Goal: Task Accomplishment & Management: Manage account settings

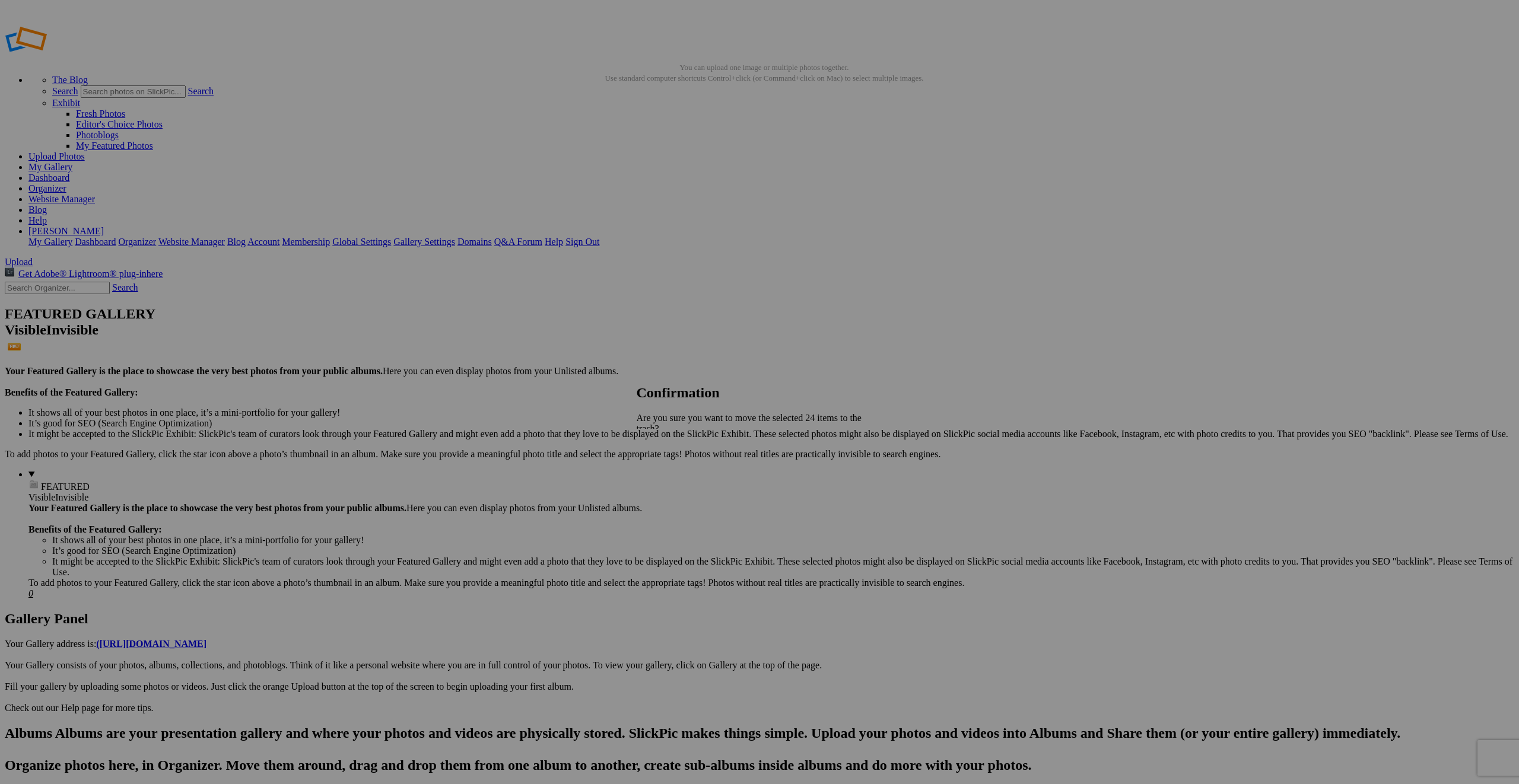
click at [676, 476] on span "Yes" at bounding box center [669, 481] width 14 height 10
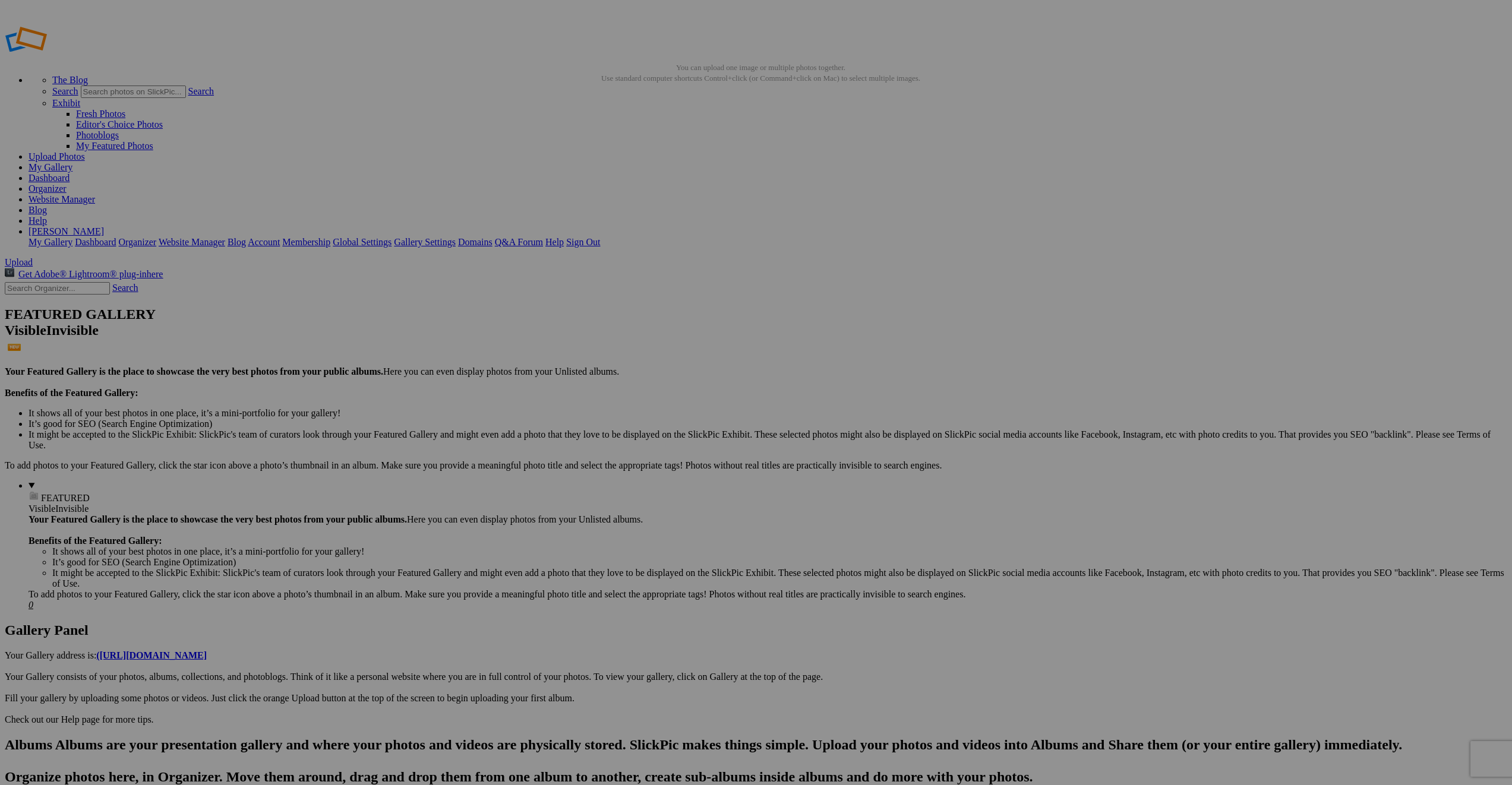
drag, startPoint x: 653, startPoint y: 330, endPoint x: 290, endPoint y: 156, distance: 402.5
drag, startPoint x: 1318, startPoint y: 150, endPoint x: 426, endPoint y: 142, distance: 892.0
drag, startPoint x: 740, startPoint y: 181, endPoint x: 497, endPoint y: 164, distance: 243.6
drag, startPoint x: 862, startPoint y: 309, endPoint x: 630, endPoint y: 165, distance: 273.1
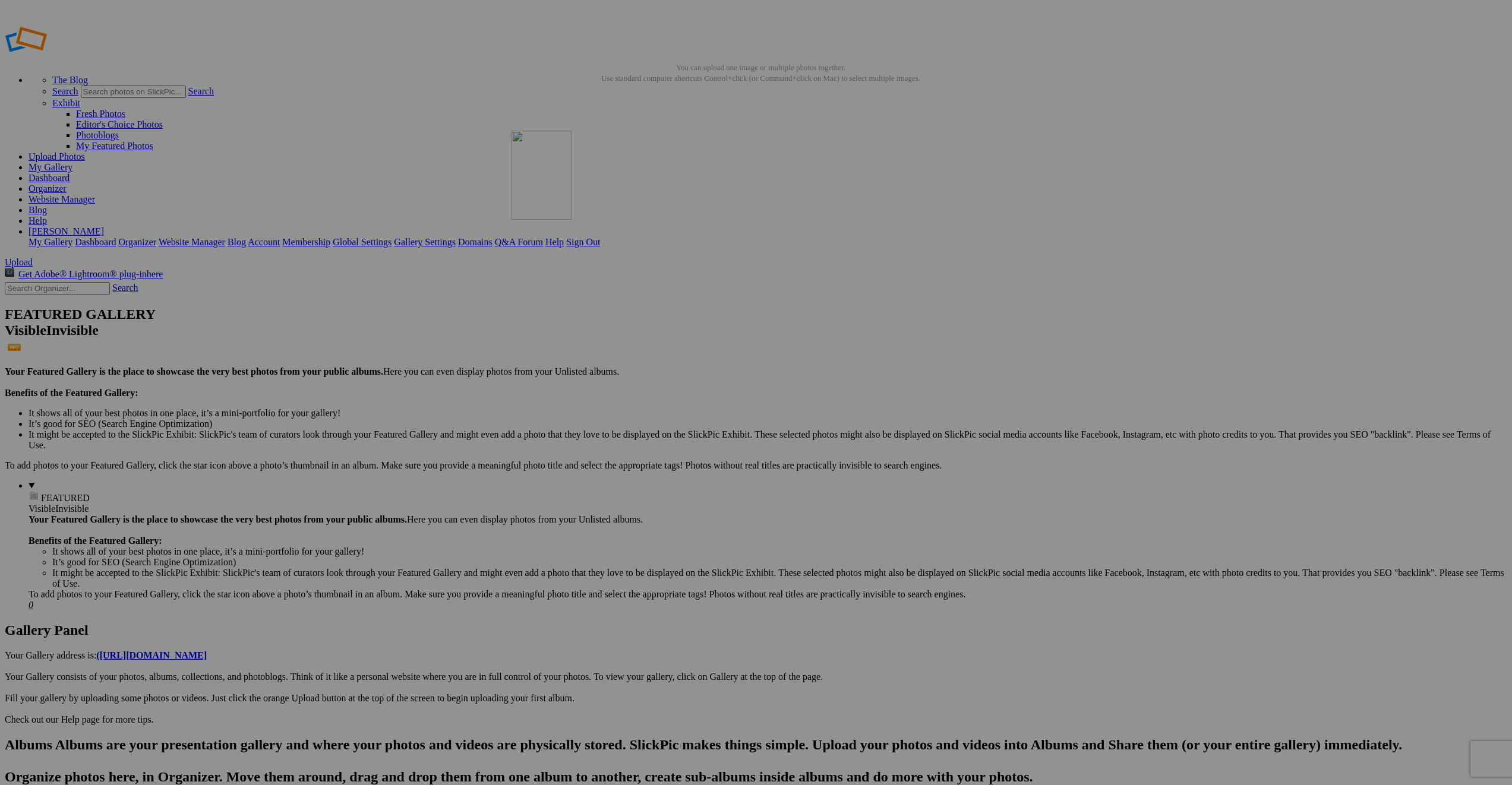
drag, startPoint x: 659, startPoint y: 317, endPoint x: 683, endPoint y: 220, distance: 99.9
drag, startPoint x: 778, startPoint y: 329, endPoint x: 823, endPoint y: 220, distance: 117.9
drag, startPoint x: 847, startPoint y: 192, endPoint x: 974, endPoint y: 157, distance: 131.7
drag, startPoint x: 1164, startPoint y: 313, endPoint x: 1034, endPoint y: 189, distance: 179.7
drag, startPoint x: 842, startPoint y: 324, endPoint x: 1165, endPoint y: 158, distance: 363.2
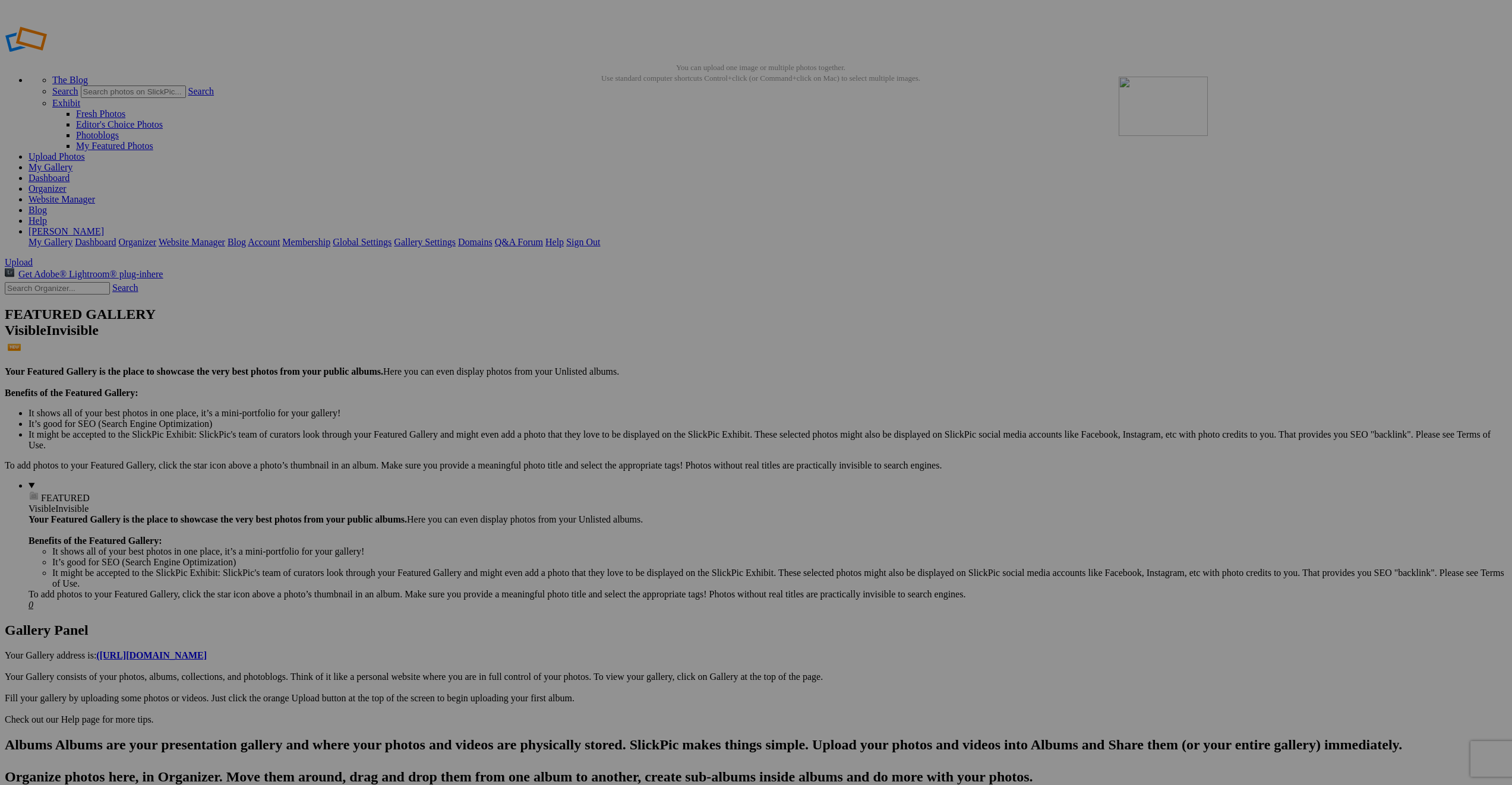
drag, startPoint x: 876, startPoint y: 332, endPoint x: 1290, endPoint y: 162, distance: 447.5
drag, startPoint x: 252, startPoint y: 322, endPoint x: 1392, endPoint y: 165, distance: 1150.8
drag, startPoint x: 757, startPoint y: 341, endPoint x: 201, endPoint y: 321, distance: 556.4
drag, startPoint x: 1267, startPoint y: 311, endPoint x: 320, endPoint y: 292, distance: 947.2
drag, startPoint x: 1278, startPoint y: 322, endPoint x: 487, endPoint y: 301, distance: 791.3
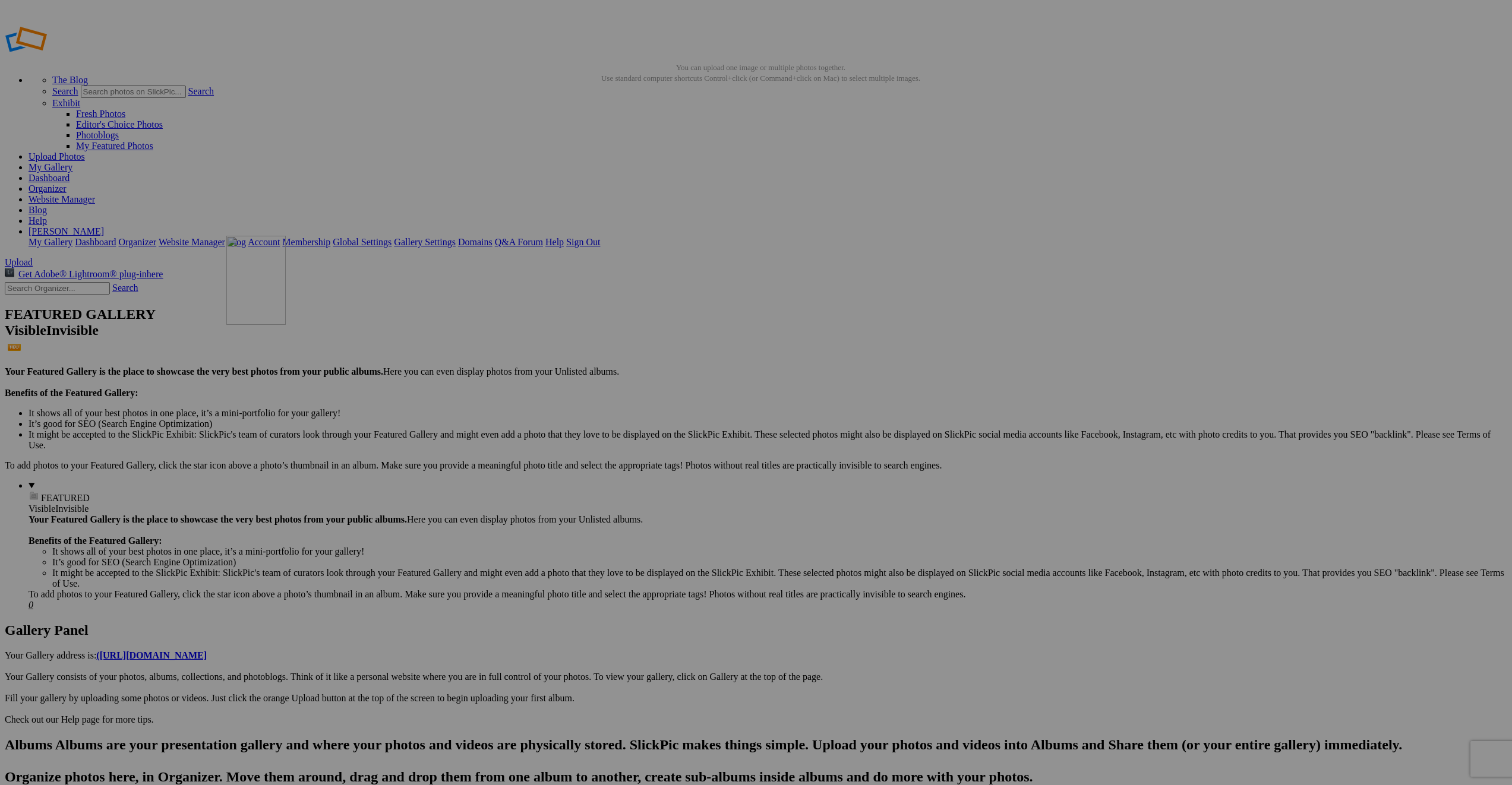
drag, startPoint x: 533, startPoint y: 330, endPoint x: 398, endPoint y: 321, distance: 135.3
drag, startPoint x: 1268, startPoint y: 323, endPoint x: 627, endPoint y: 314, distance: 641.1
drag, startPoint x: 974, startPoint y: 330, endPoint x: 923, endPoint y: 327, distance: 51.1
drag, startPoint x: 216, startPoint y: 451, endPoint x: 1077, endPoint y: 301, distance: 874.0
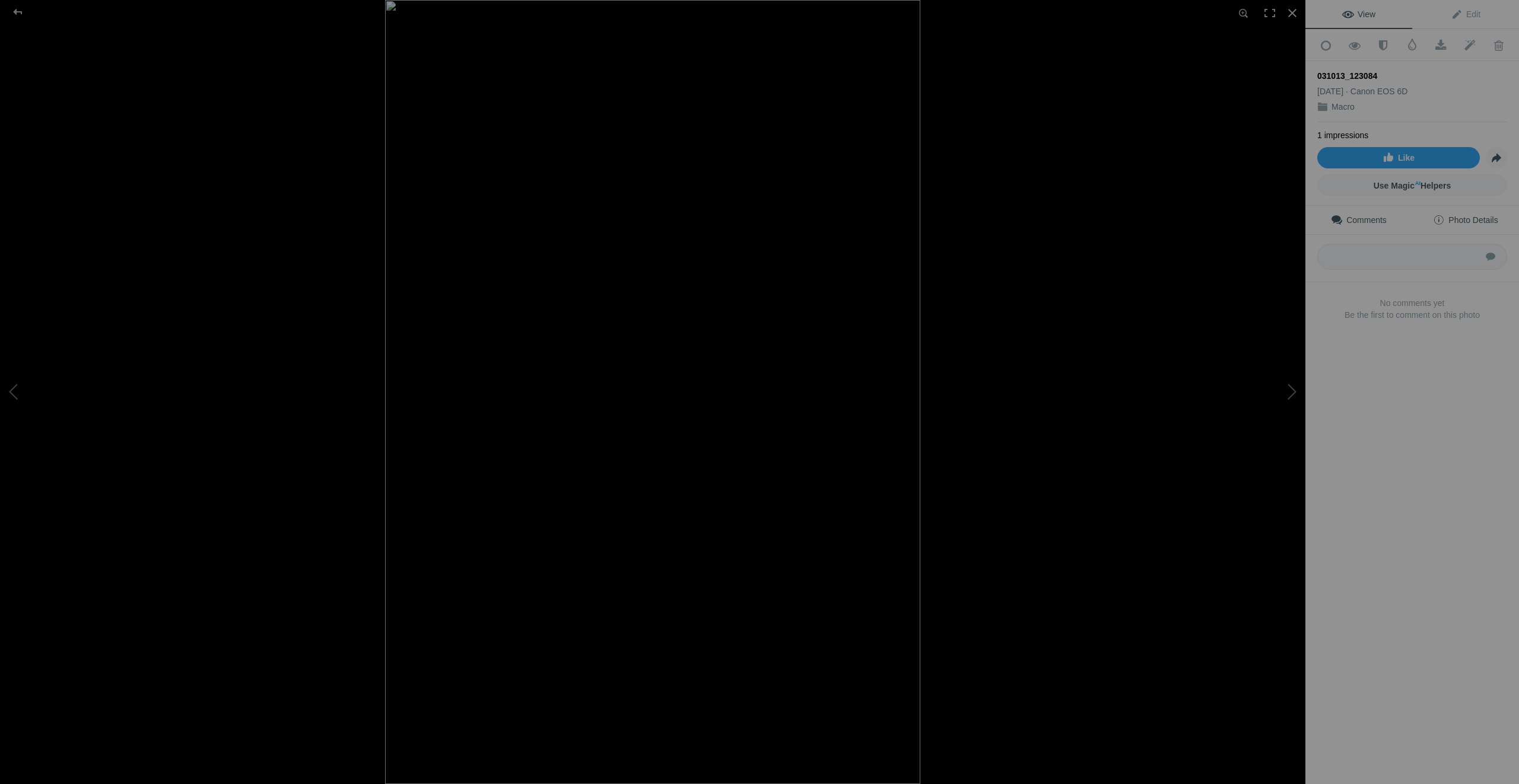
click at [1467, 216] on span "Photo Details" at bounding box center [1464, 220] width 64 height 10
click at [1484, 215] on span "Photo Details" at bounding box center [1464, 220] width 64 height 10
click at [1463, 215] on span "Photo Details" at bounding box center [1464, 220] width 64 height 10
click at [1454, 218] on span "Photo Details" at bounding box center [1464, 220] width 64 height 10
click at [17, 9] on div at bounding box center [18, 12] width 43 height 24
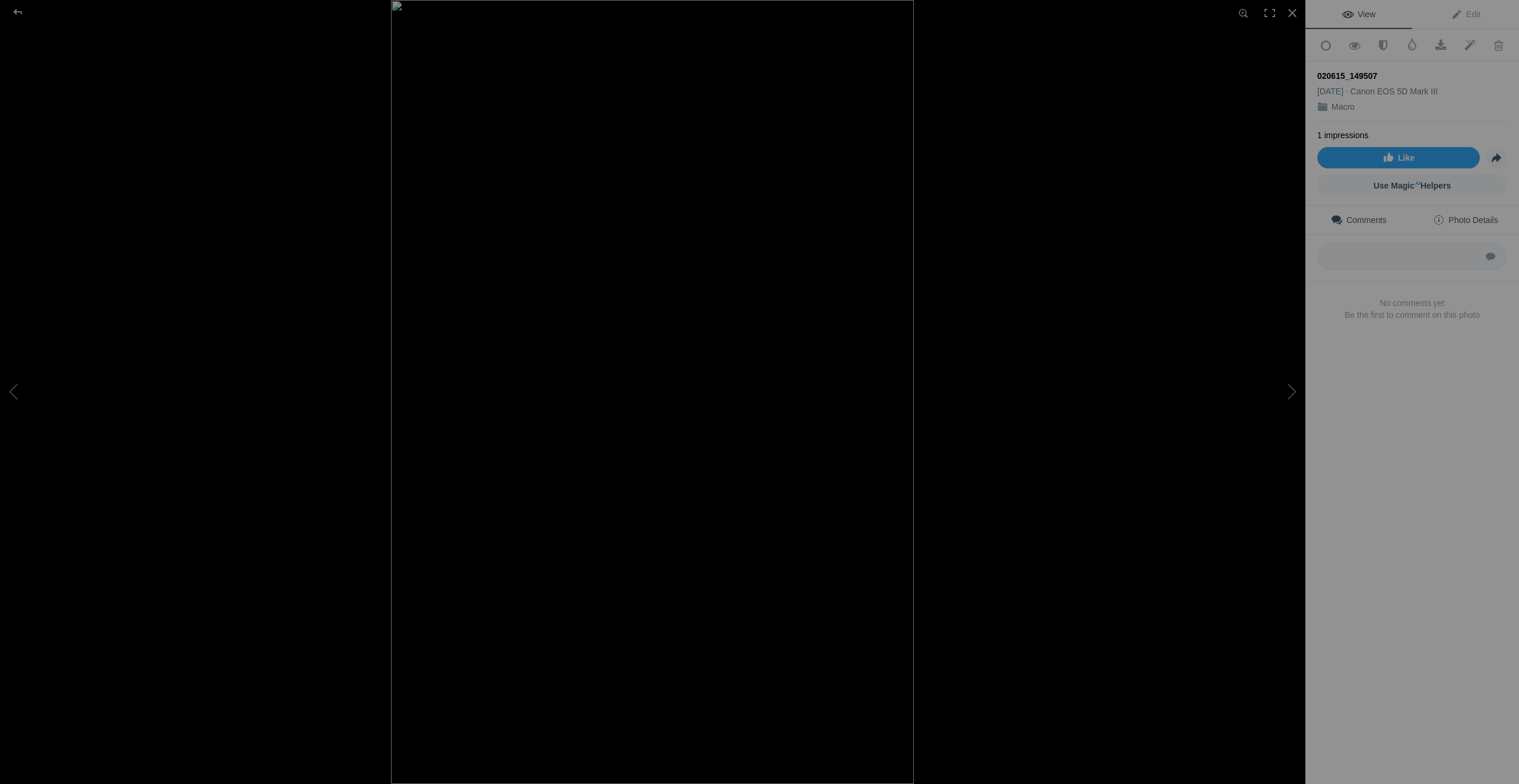
click at [1465, 222] on link "Photo Details" at bounding box center [1465, 220] width 106 height 29
click at [16, 8] on div at bounding box center [18, 12] width 43 height 24
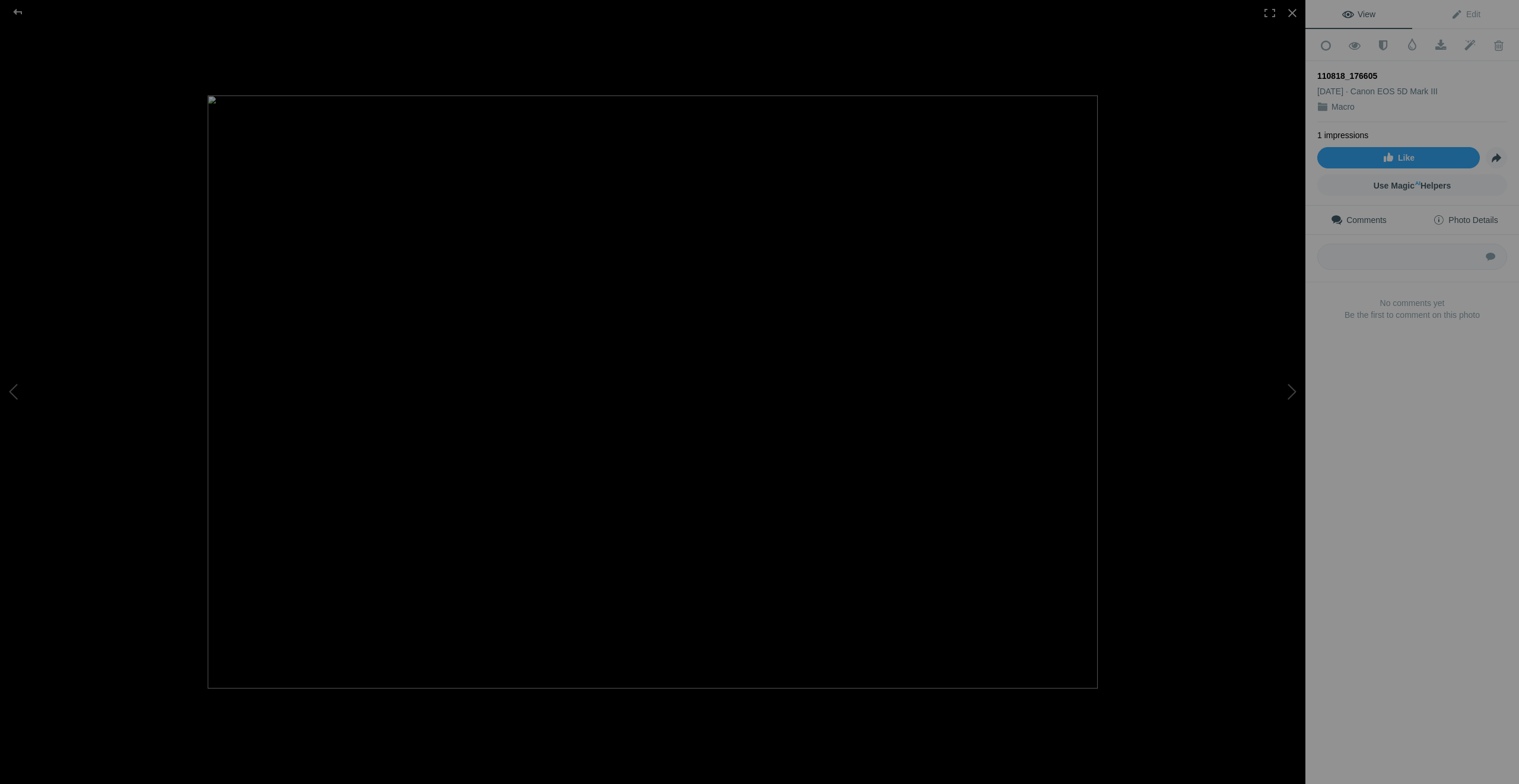
click at [1444, 217] on span "Photo Details" at bounding box center [1464, 220] width 64 height 10
click at [13, 10] on div at bounding box center [18, 12] width 43 height 24
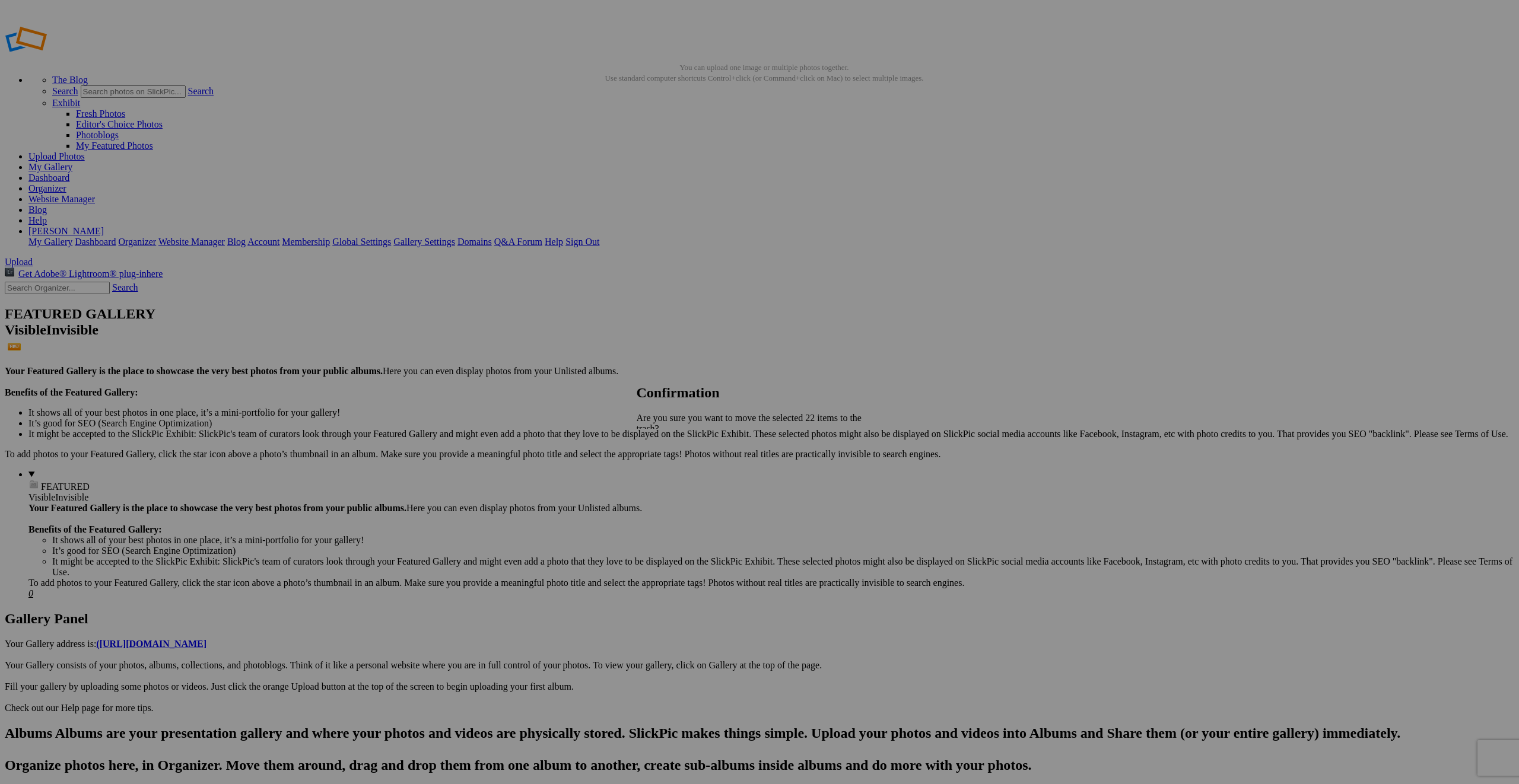
click at [676, 476] on link "Yes" at bounding box center [669, 481] width 14 height 10
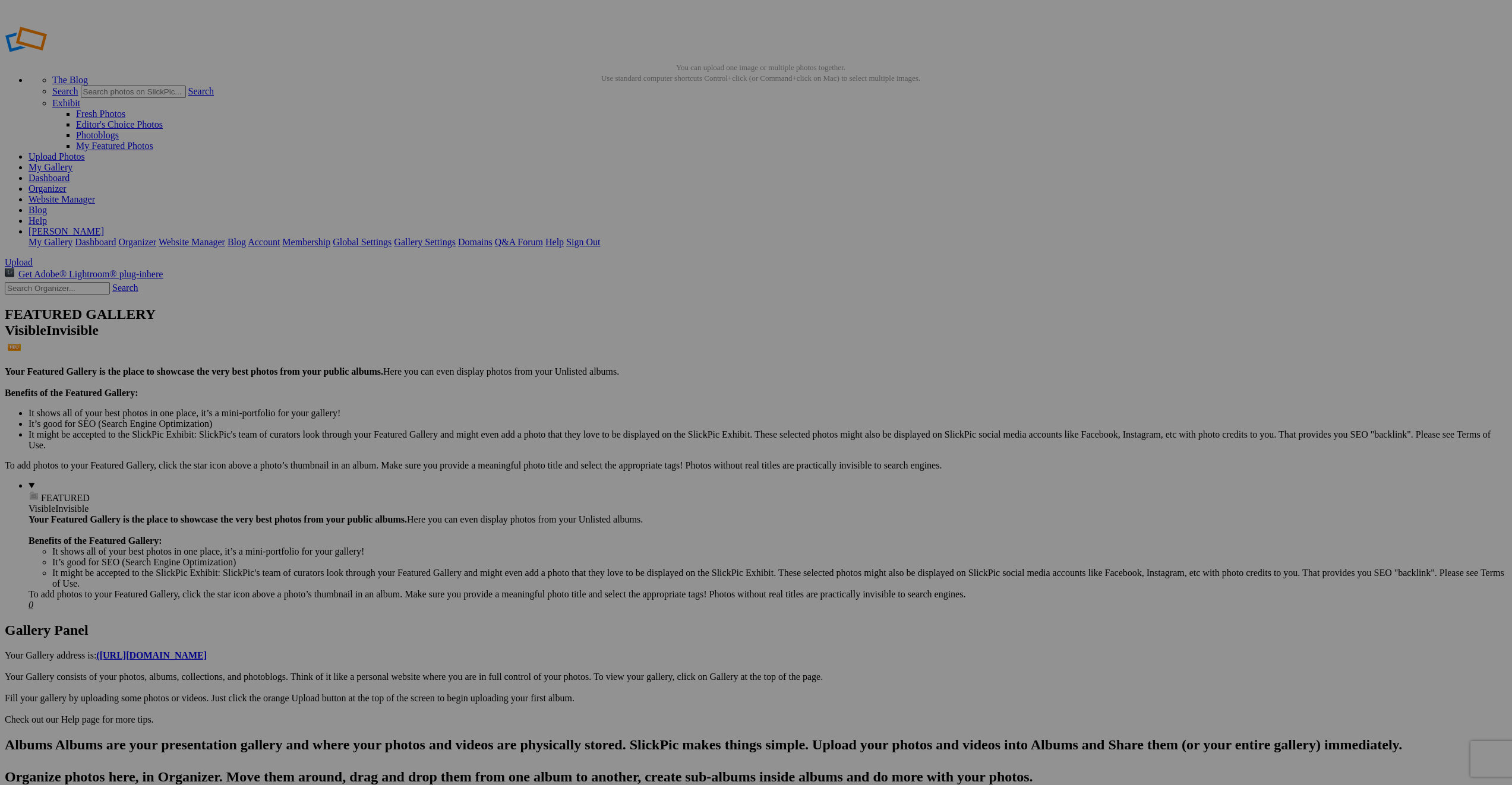
drag, startPoint x: 661, startPoint y: 170, endPoint x: 293, endPoint y: 155, distance: 368.3
drag, startPoint x: 751, startPoint y: 302, endPoint x: 414, endPoint y: 158, distance: 366.5
drag, startPoint x: 759, startPoint y: 173, endPoint x: 526, endPoint y: 168, distance: 233.1
drag, startPoint x: 1059, startPoint y: 311, endPoint x: 610, endPoint y: 154, distance: 475.7
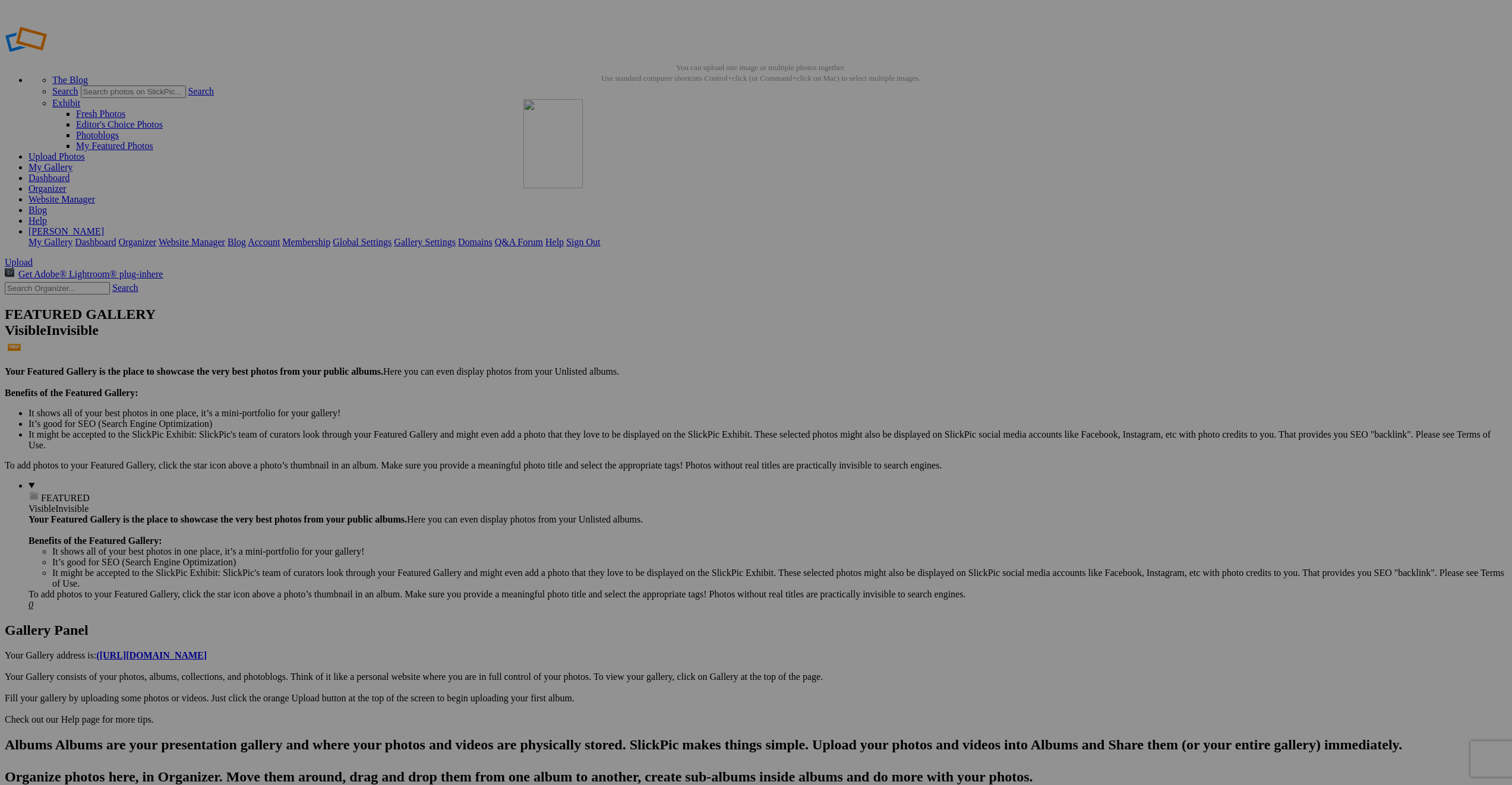
drag, startPoint x: 648, startPoint y: 305, endPoint x: 695, endPoint y: 185, distance: 128.9
drag, startPoint x: 661, startPoint y: 177, endPoint x: 735, endPoint y: 178, distance: 74.0
drag, startPoint x: 742, startPoint y: 161, endPoint x: 628, endPoint y: 160, distance: 114.0
drag, startPoint x: 841, startPoint y: 327, endPoint x: 788, endPoint y: 175, distance: 161.0
drag, startPoint x: 863, startPoint y: 165, endPoint x: 733, endPoint y: 163, distance: 130.0
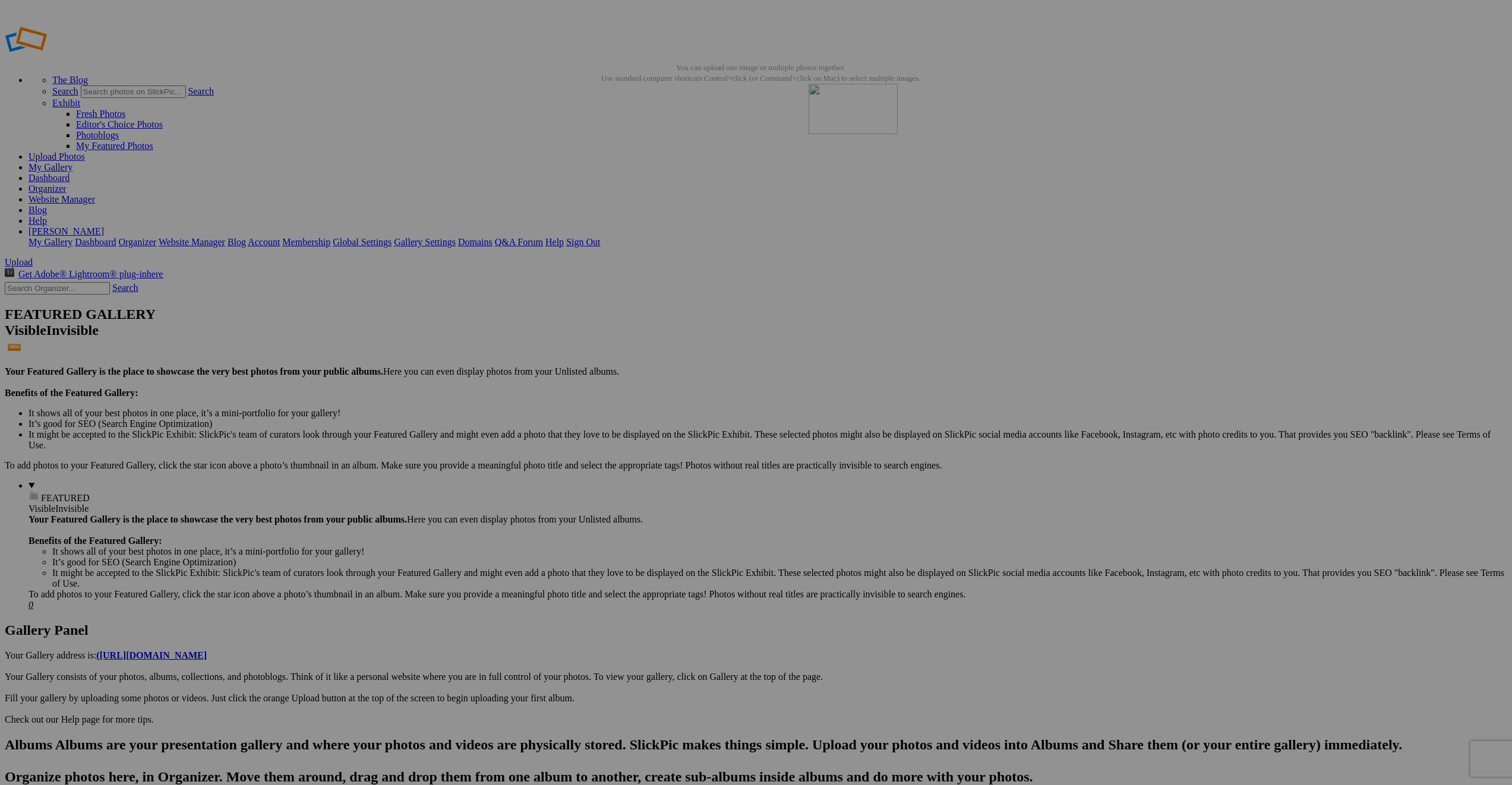
drag, startPoint x: 1017, startPoint y: 307, endPoint x: 972, endPoint y: 169, distance: 145.2
drag, startPoint x: 980, startPoint y: 290, endPoint x: 1020, endPoint y: 185, distance: 112.4
drag, startPoint x: 1153, startPoint y: 313, endPoint x: 1141, endPoint y: 198, distance: 115.6
drag, startPoint x: 1379, startPoint y: 189, endPoint x: 1230, endPoint y: 197, distance: 149.2
drag, startPoint x: 355, startPoint y: 331, endPoint x: 1402, endPoint y: 164, distance: 1060.2
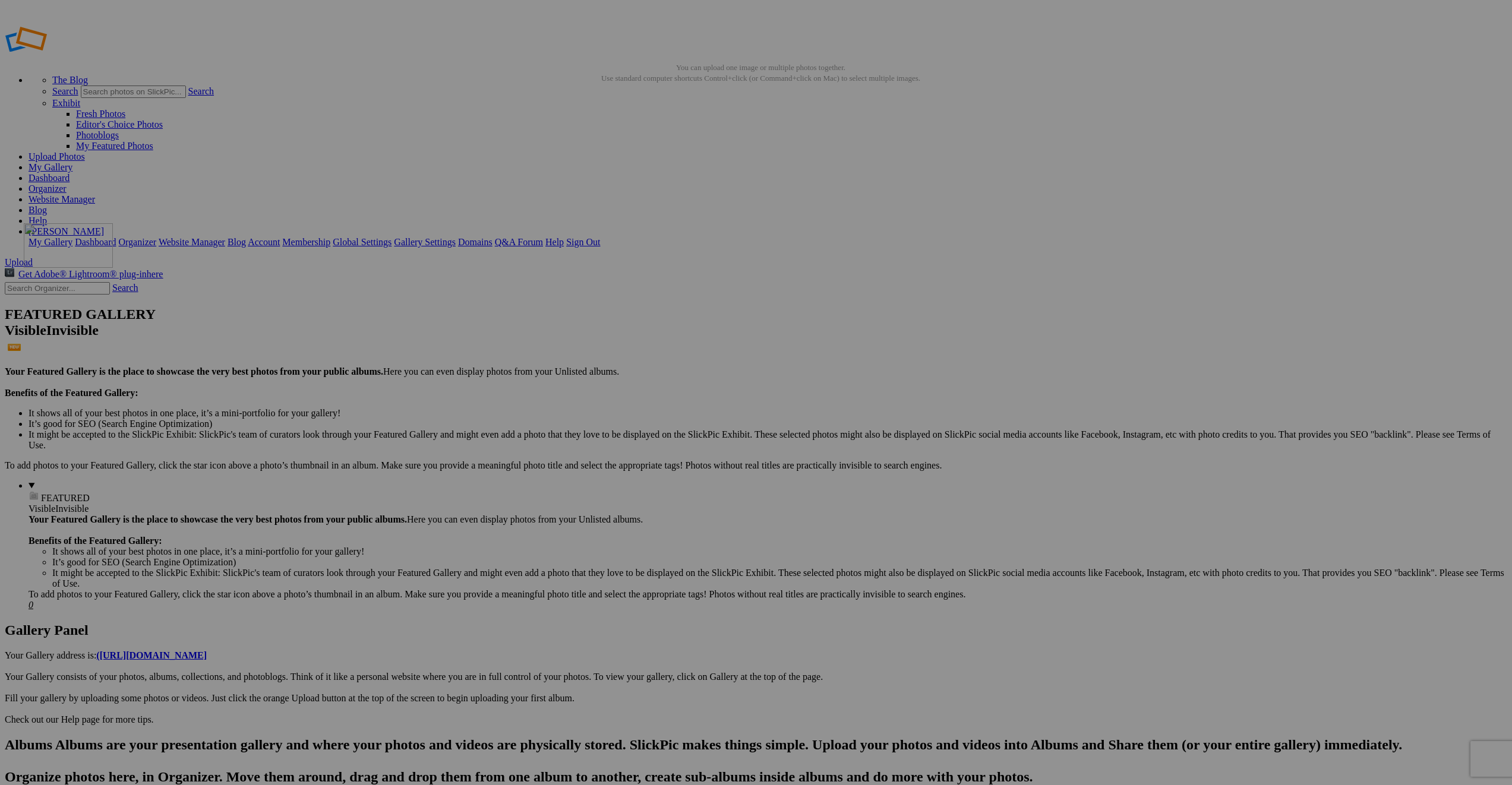
drag, startPoint x: 757, startPoint y: 320, endPoint x: 183, endPoint y: 309, distance: 574.1
drag, startPoint x: 771, startPoint y: 324, endPoint x: 306, endPoint y: 313, distance: 465.1
drag, startPoint x: 976, startPoint y: 324, endPoint x: 414, endPoint y: 313, distance: 562.1
drag, startPoint x: 972, startPoint y: 313, endPoint x: 505, endPoint y: 309, distance: 467.0
drag, startPoint x: 1046, startPoint y: 322, endPoint x: 625, endPoint y: 301, distance: 421.5
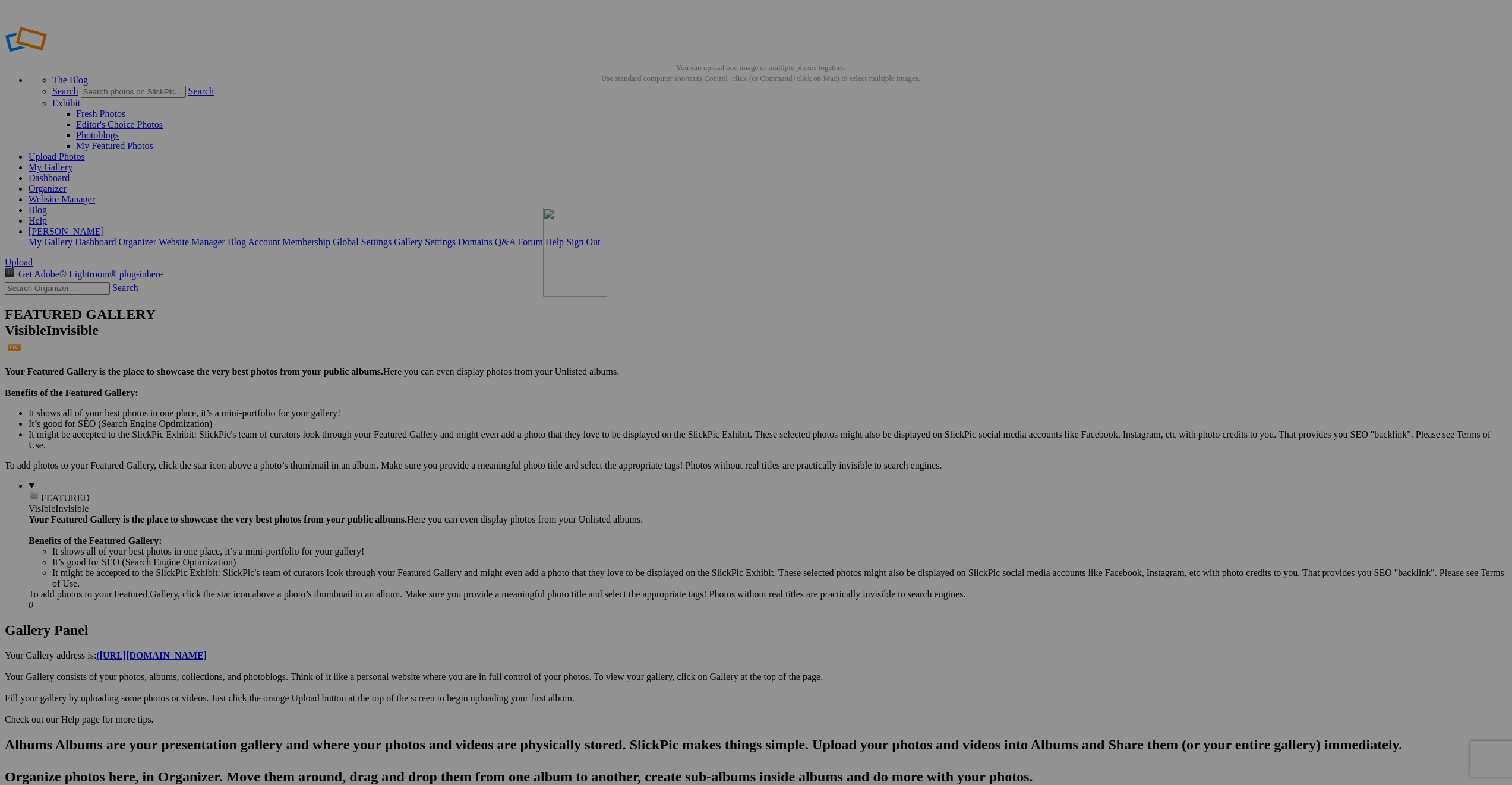
drag, startPoint x: 1161, startPoint y: 298, endPoint x: 715, endPoint y: 293, distance: 446.0
drag, startPoint x: 1277, startPoint y: 309, endPoint x: 808, endPoint y: 299, distance: 469.1
drag, startPoint x: 1190, startPoint y: 297, endPoint x: 931, endPoint y: 296, distance: 259.0
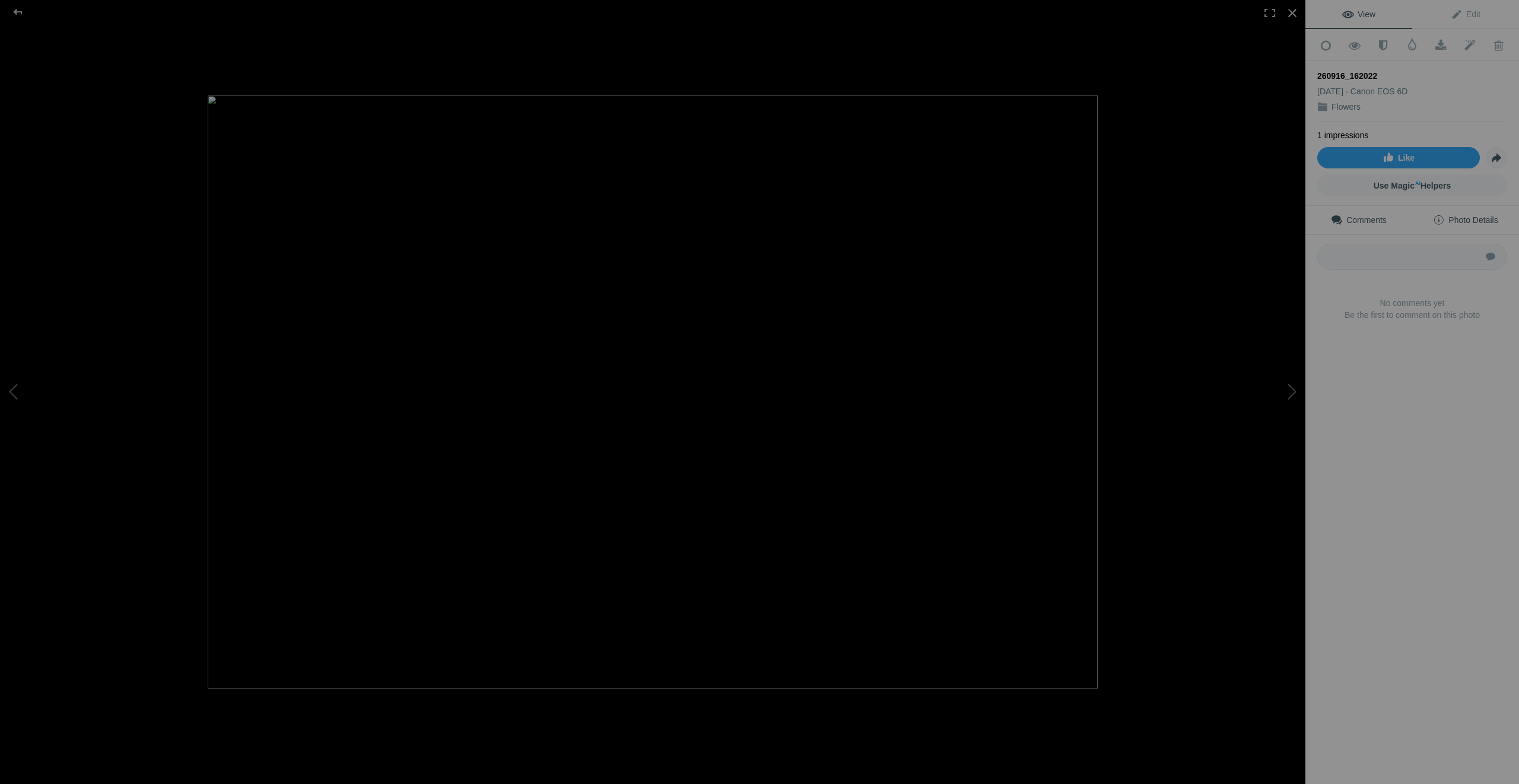
click at [1470, 218] on span "Photo Details" at bounding box center [1464, 220] width 64 height 10
click at [22, 12] on div at bounding box center [18, 12] width 43 height 24
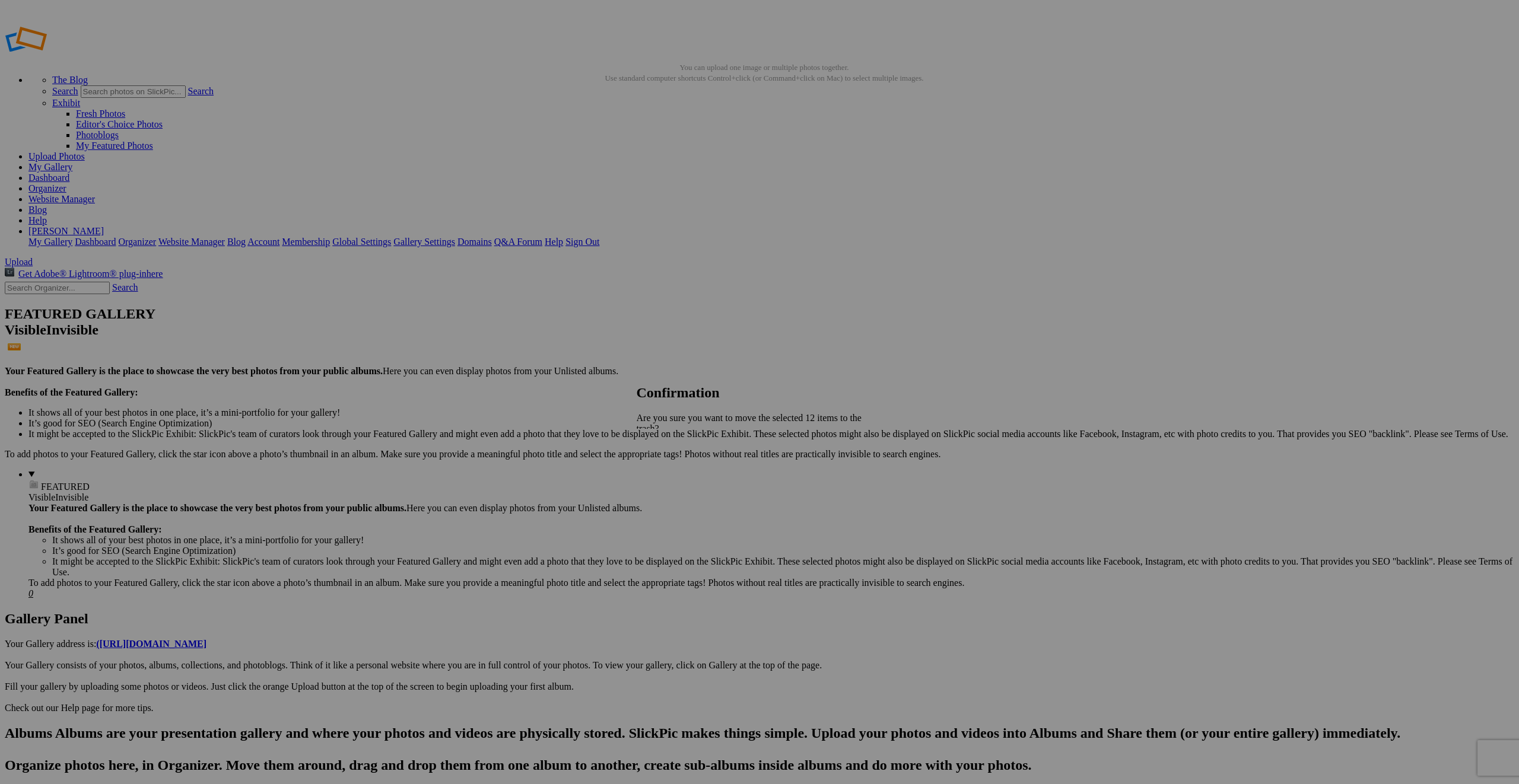
click at [676, 476] on span "Yes" at bounding box center [669, 481] width 14 height 10
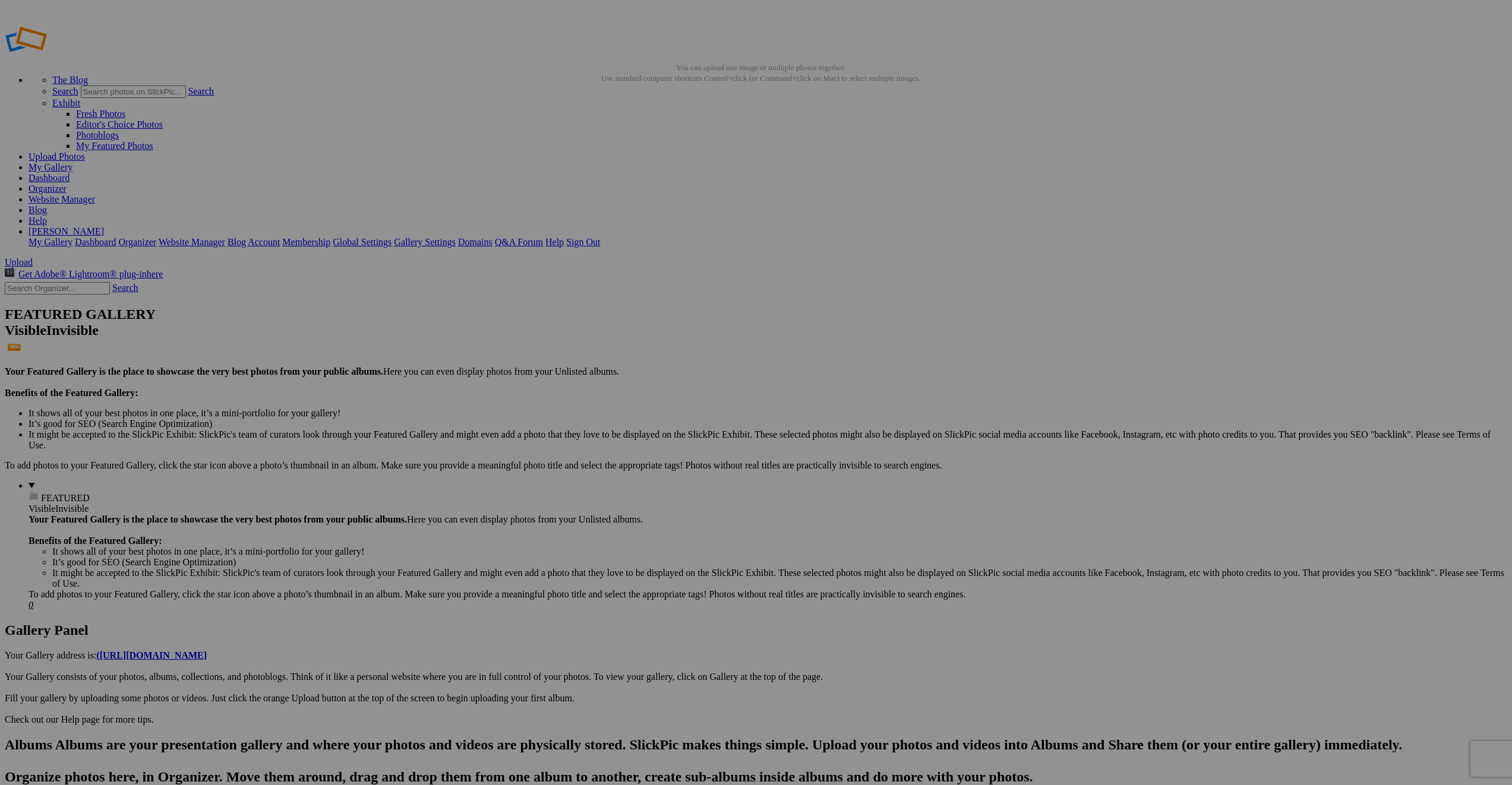
drag, startPoint x: 217, startPoint y: 314, endPoint x: 285, endPoint y: 177, distance: 152.9
drag, startPoint x: 972, startPoint y: 161, endPoint x: 408, endPoint y: 149, distance: 564.1
drag, startPoint x: 747, startPoint y: 169, endPoint x: 510, endPoint y: 157, distance: 237.3
drag, startPoint x: 1070, startPoint y: 170, endPoint x: 636, endPoint y: 150, distance: 434.5
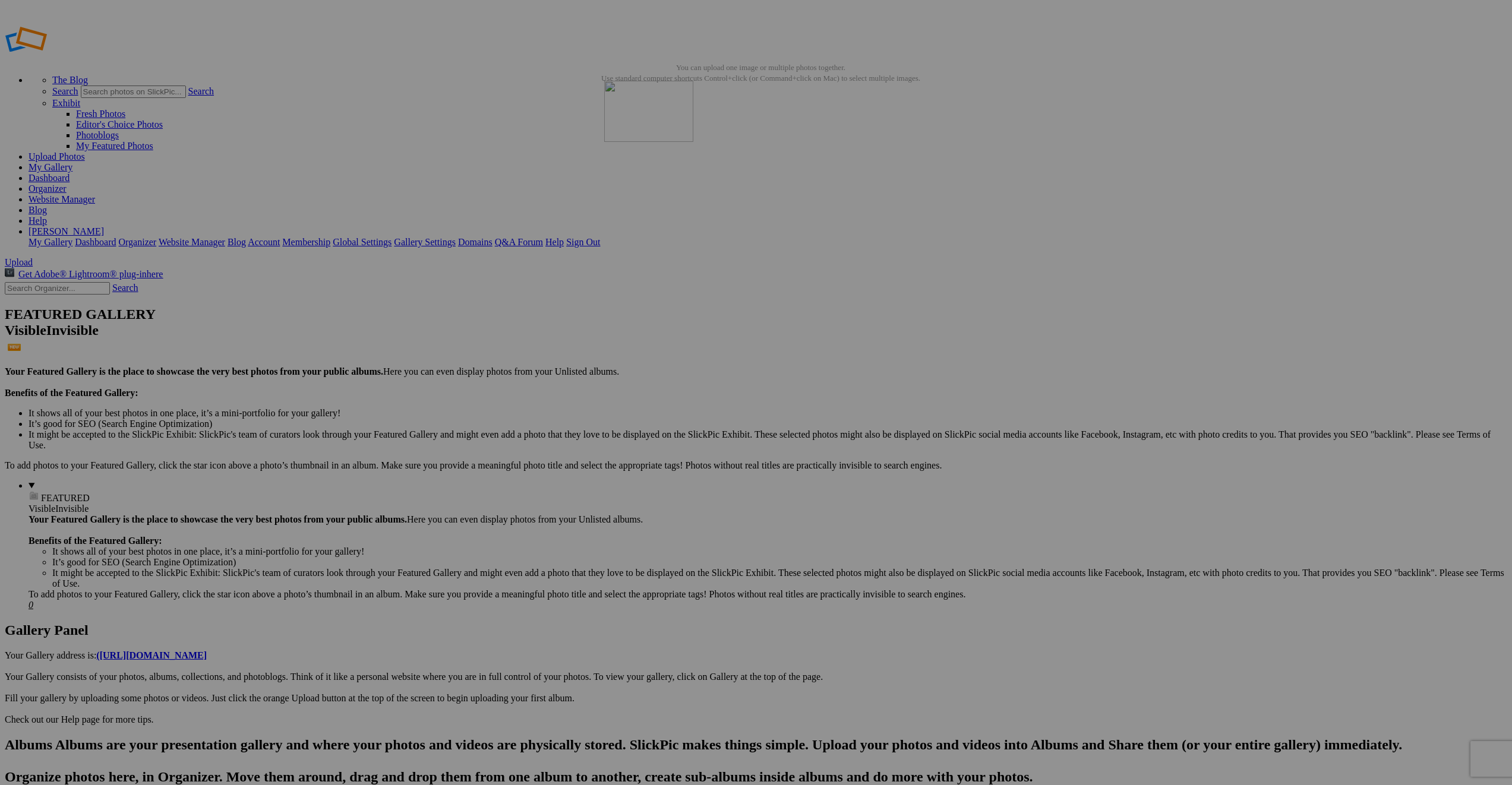
drag, startPoint x: 1381, startPoint y: 177, endPoint x: 766, endPoint y: 166, distance: 615.1
drag, startPoint x: 1068, startPoint y: 173, endPoint x: 825, endPoint y: 168, distance: 243.1
drag, startPoint x: 1276, startPoint y: 146, endPoint x: 916, endPoint y: 157, distance: 360.2
drag, startPoint x: 299, startPoint y: 305, endPoint x: 1090, endPoint y: 152, distance: 805.7
drag, startPoint x: 1403, startPoint y: 177, endPoint x: 1268, endPoint y: 172, distance: 135.1
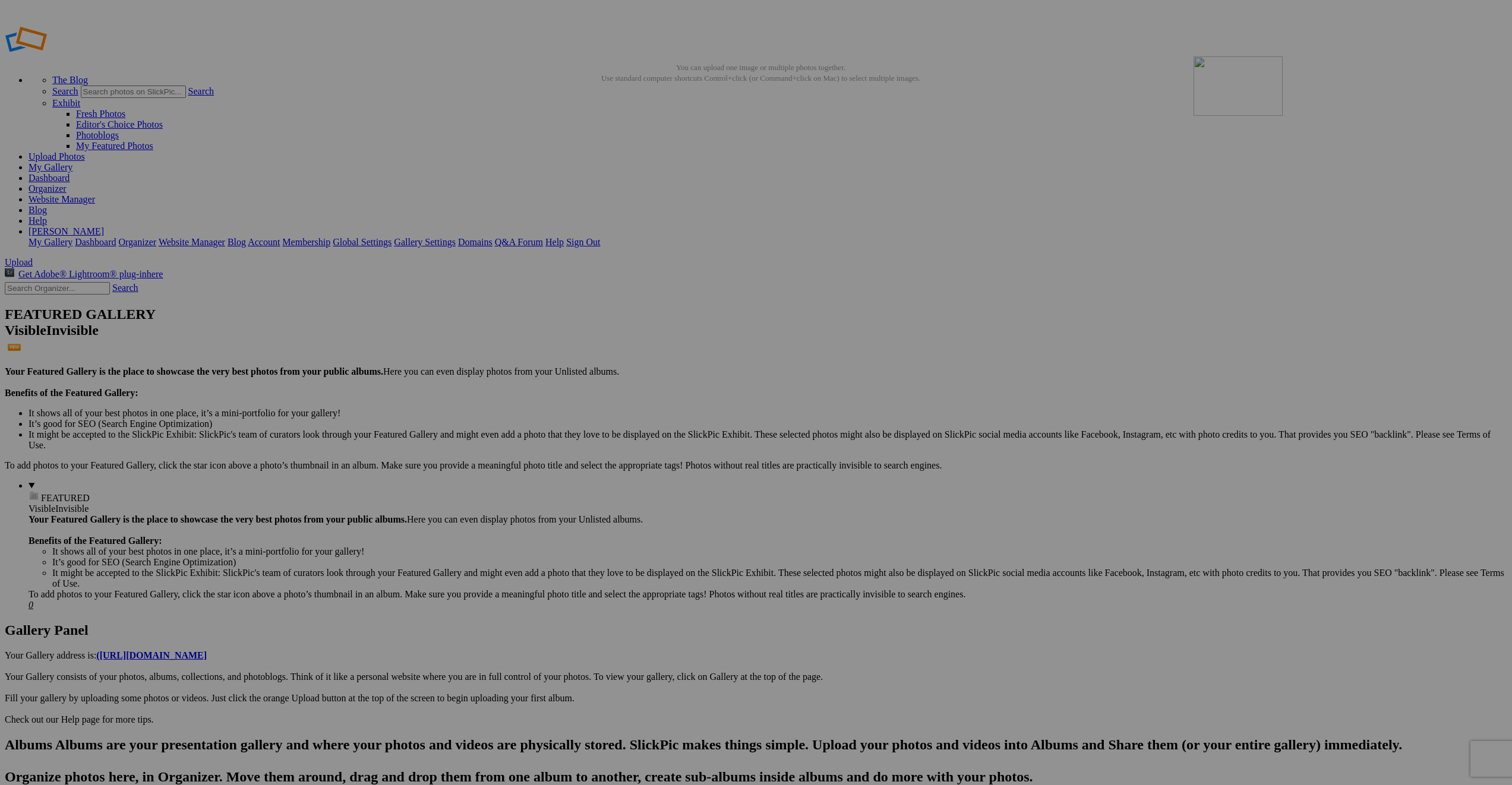
drag, startPoint x: 208, startPoint y: 325, endPoint x: 1362, endPoint y: 144, distance: 1168.1
click at [67, 184] on link "Organizer" at bounding box center [48, 188] width 38 height 10
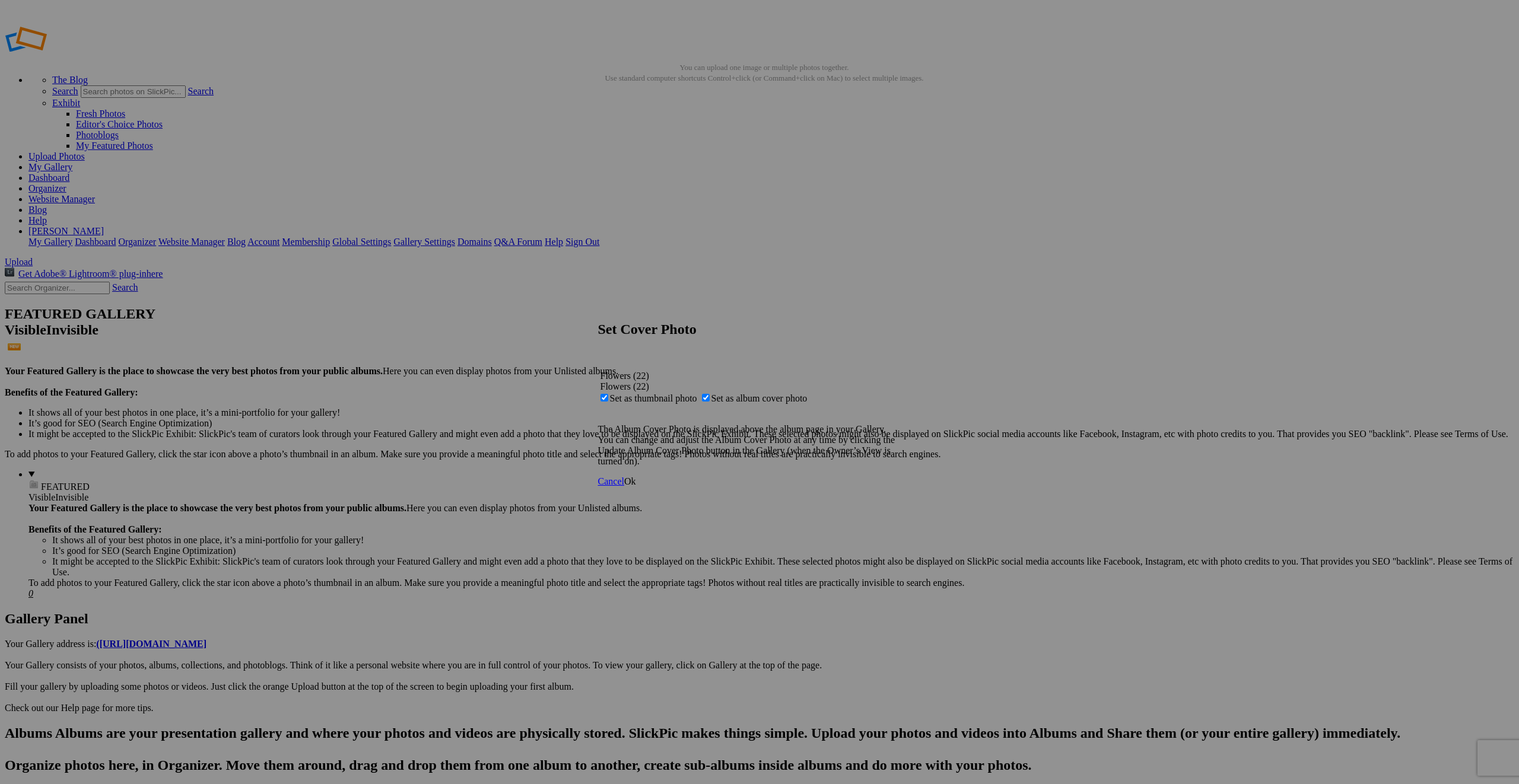
click at [912, 487] on div "Cancel Ok" at bounding box center [756, 481] width 315 height 10
click at [636, 486] on span "Ok" at bounding box center [630, 481] width 12 height 10
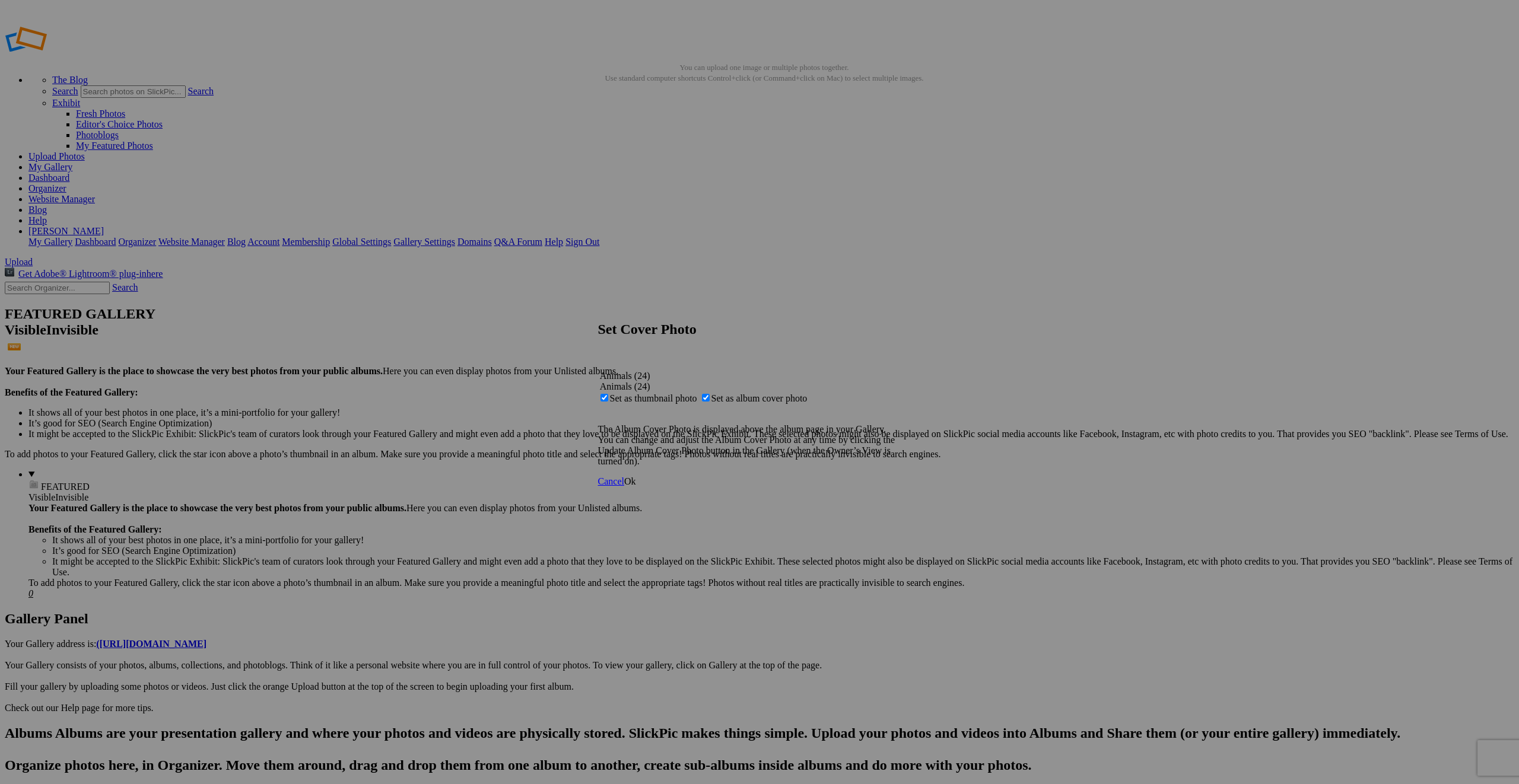
click at [636, 486] on span "Ok" at bounding box center [630, 481] width 12 height 10
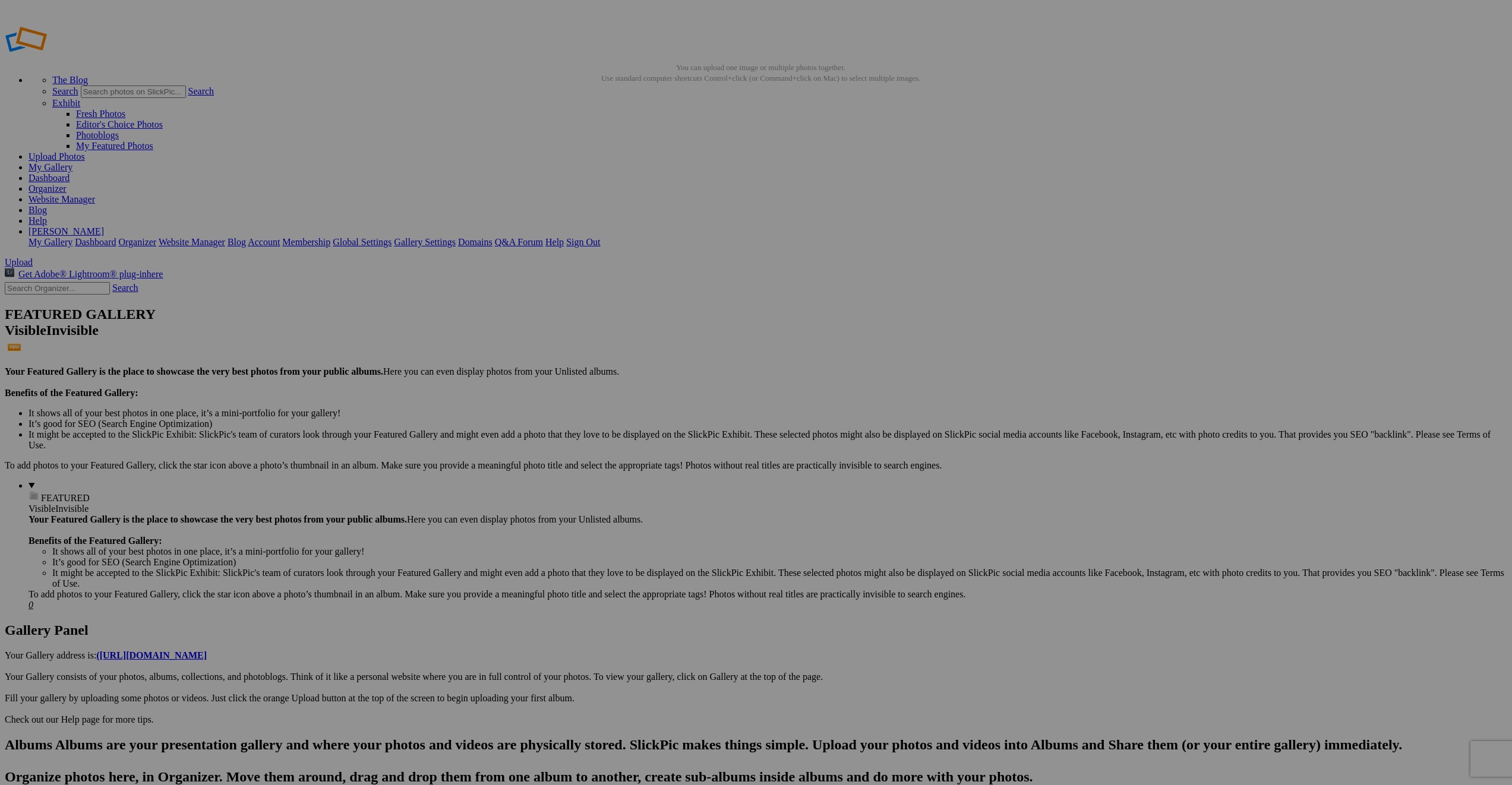
click at [67, 184] on link "Organizer" at bounding box center [48, 188] width 38 height 10
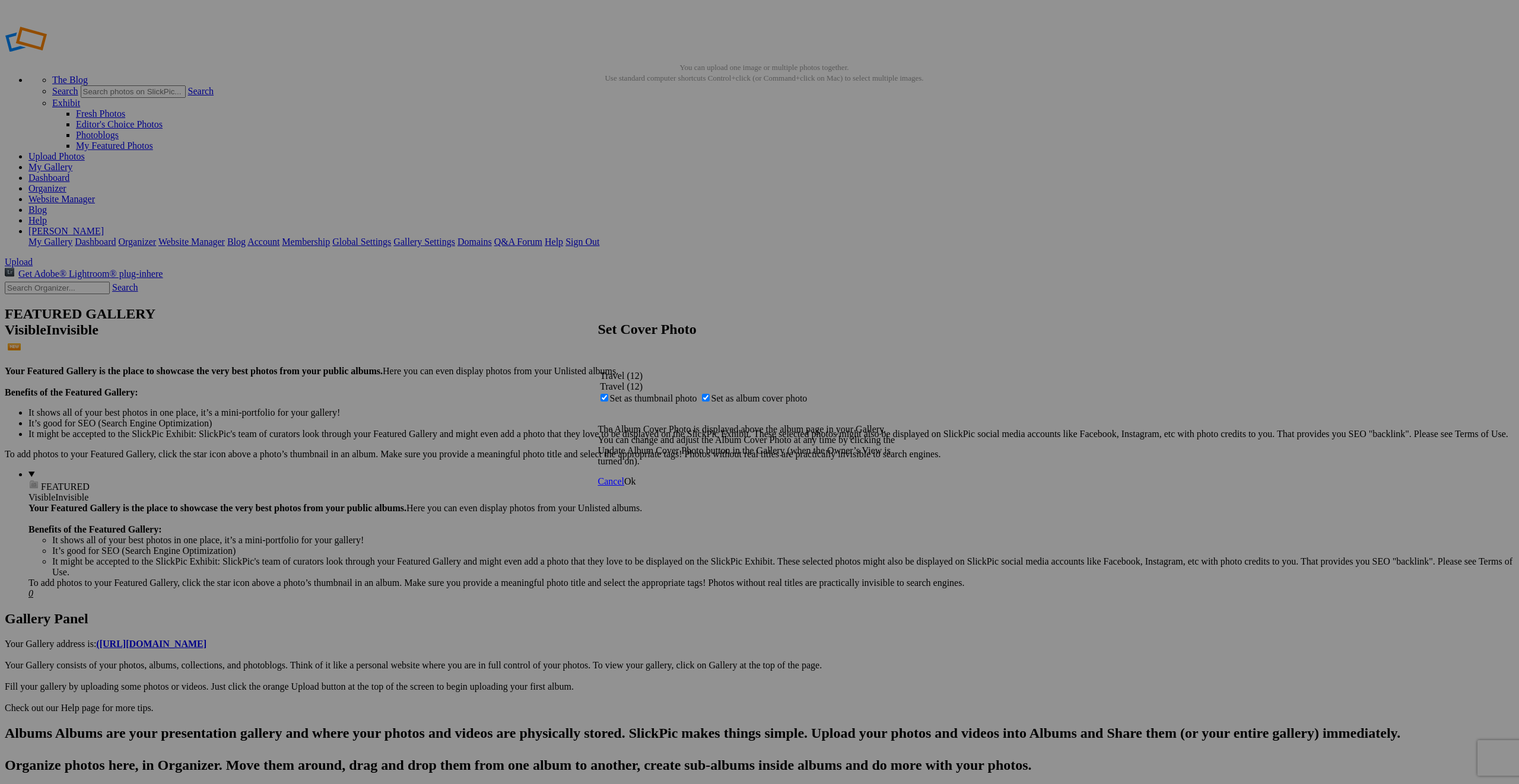
click at [636, 486] on link "Ok" at bounding box center [630, 481] width 12 height 10
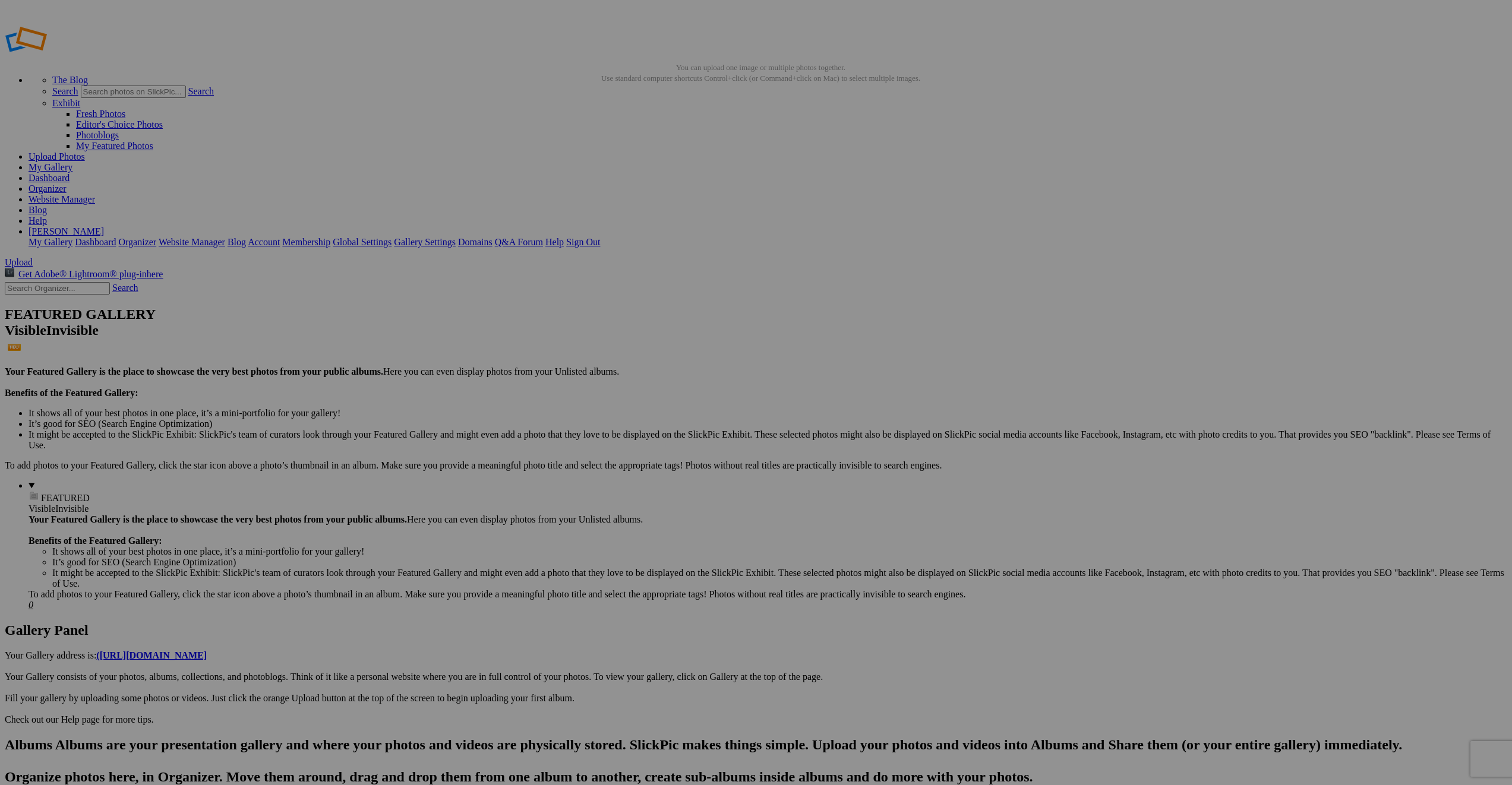
click at [67, 184] on link "Organizer" at bounding box center [48, 188] width 38 height 10
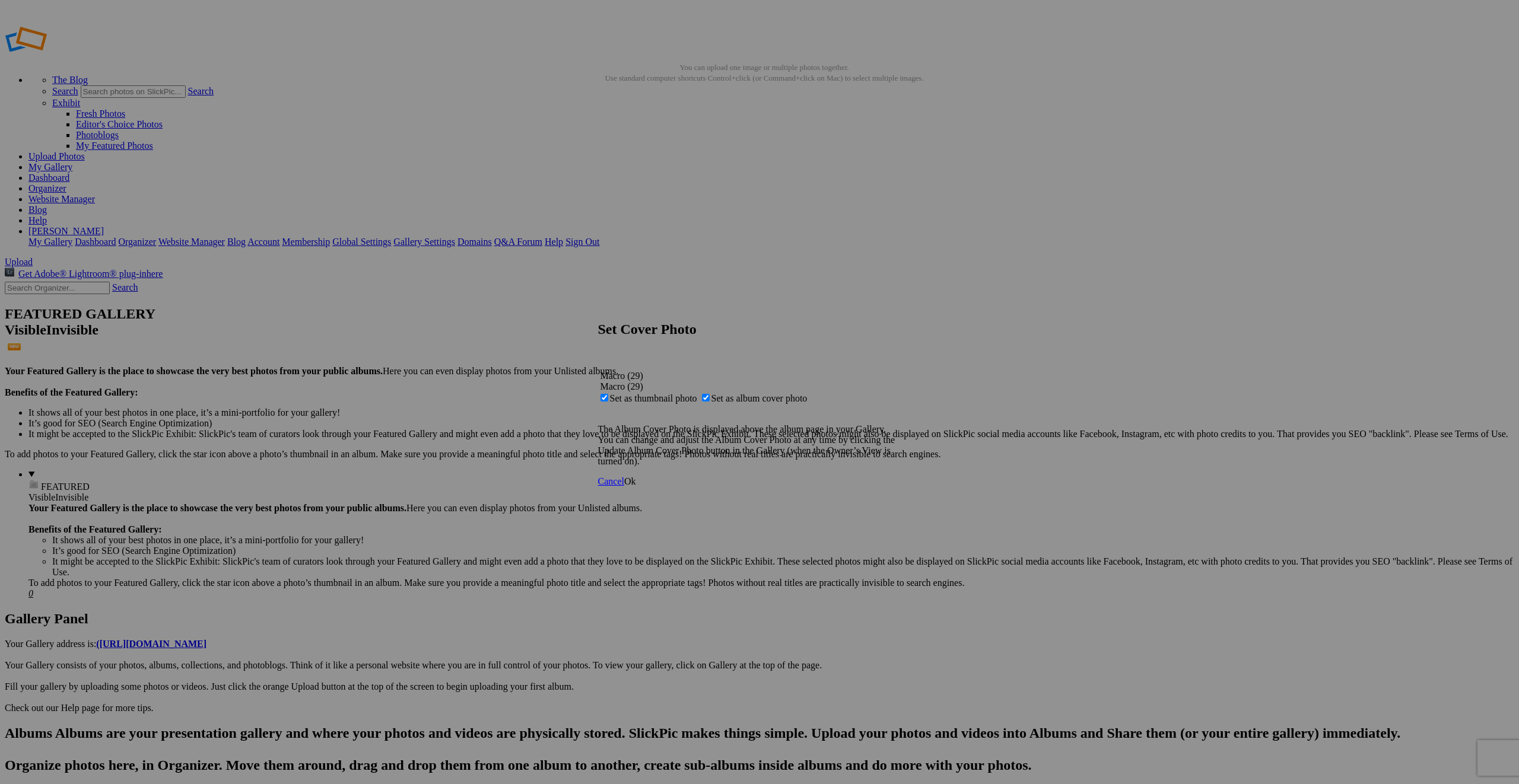
click at [636, 486] on span "Ok" at bounding box center [630, 481] width 12 height 10
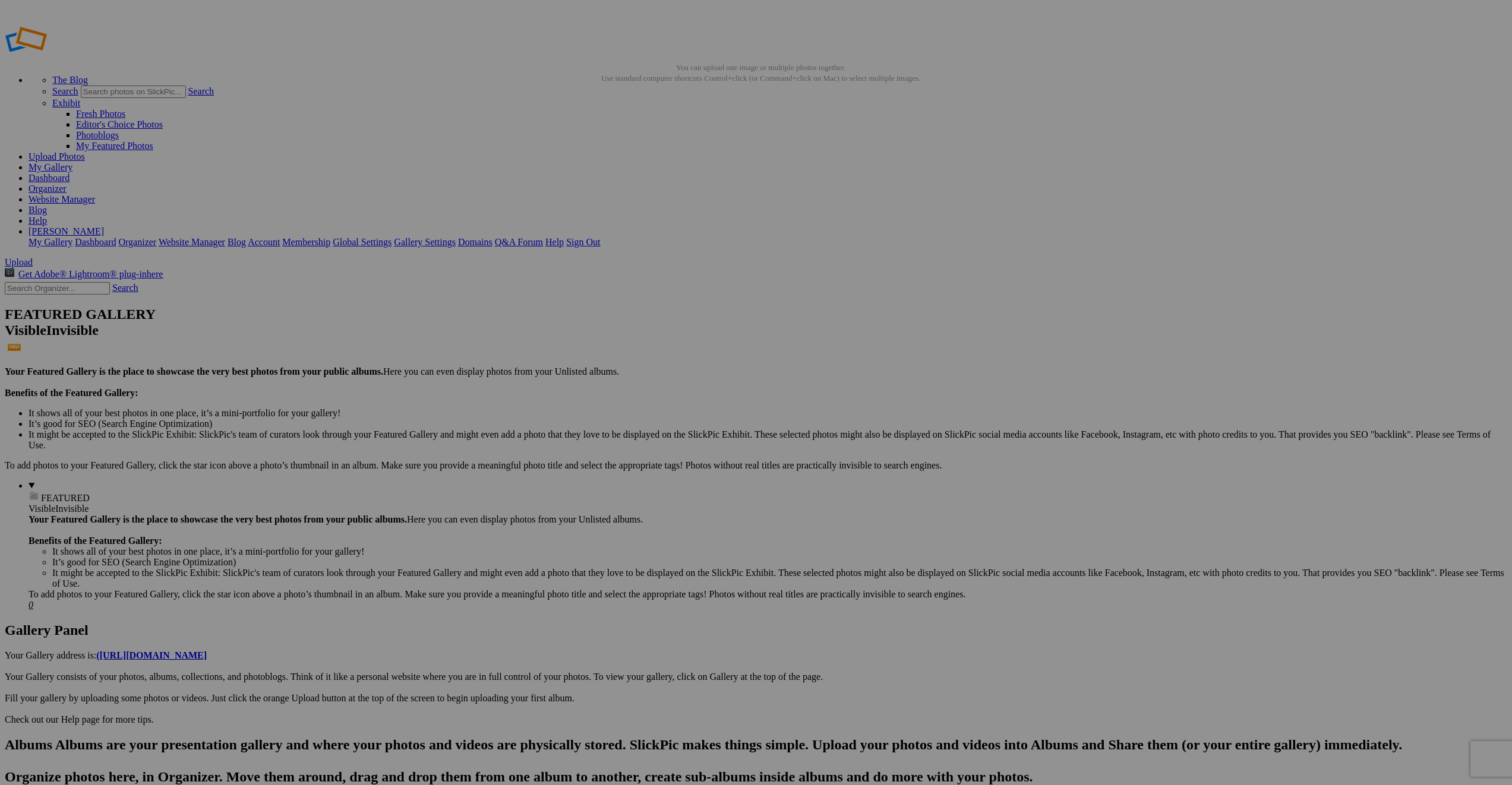
click at [67, 184] on link "Organizer" at bounding box center [48, 188] width 38 height 10
click at [95, 194] on link "Website Manager" at bounding box center [62, 199] width 67 height 10
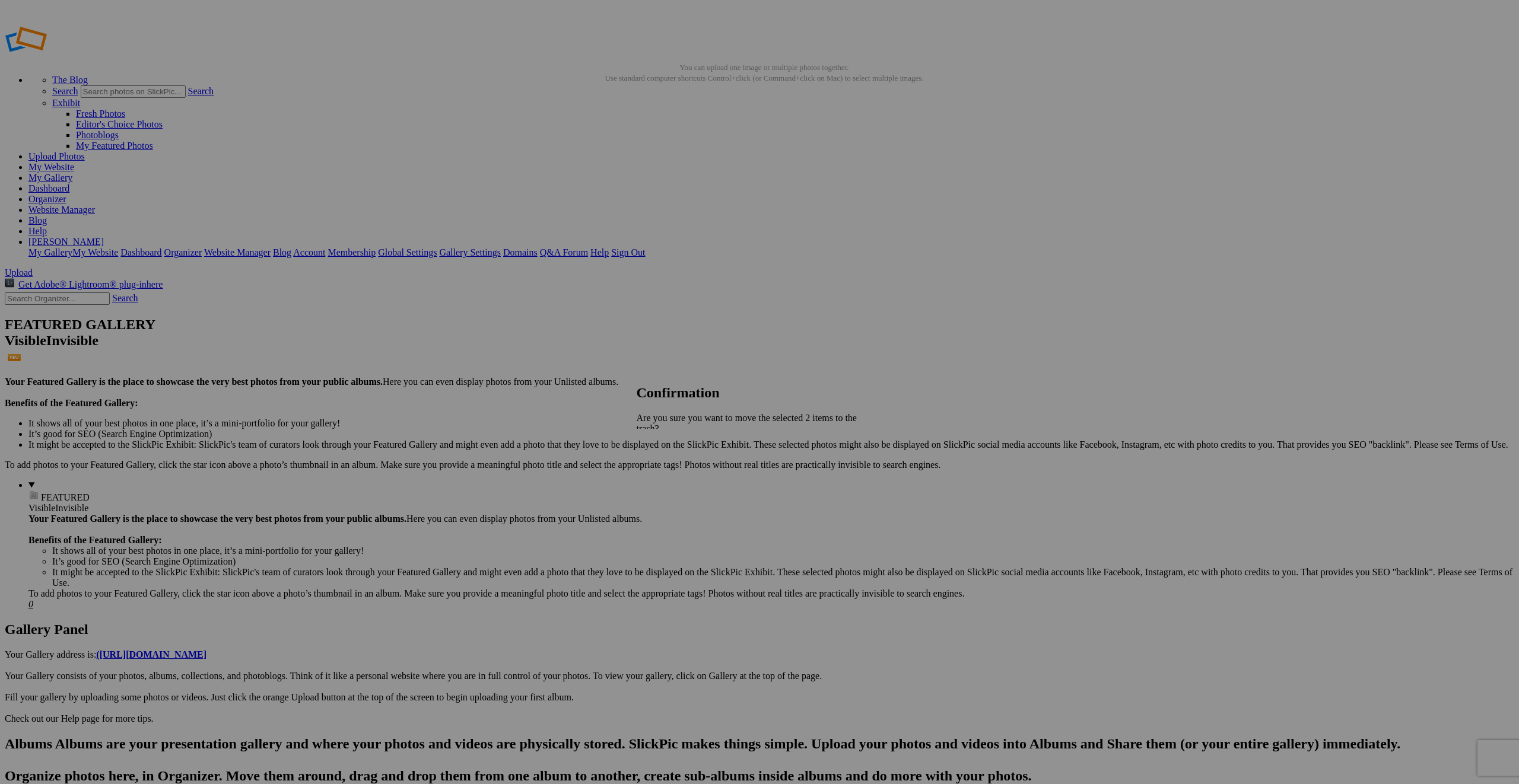
click at [676, 476] on span "Yes" at bounding box center [669, 481] width 14 height 10
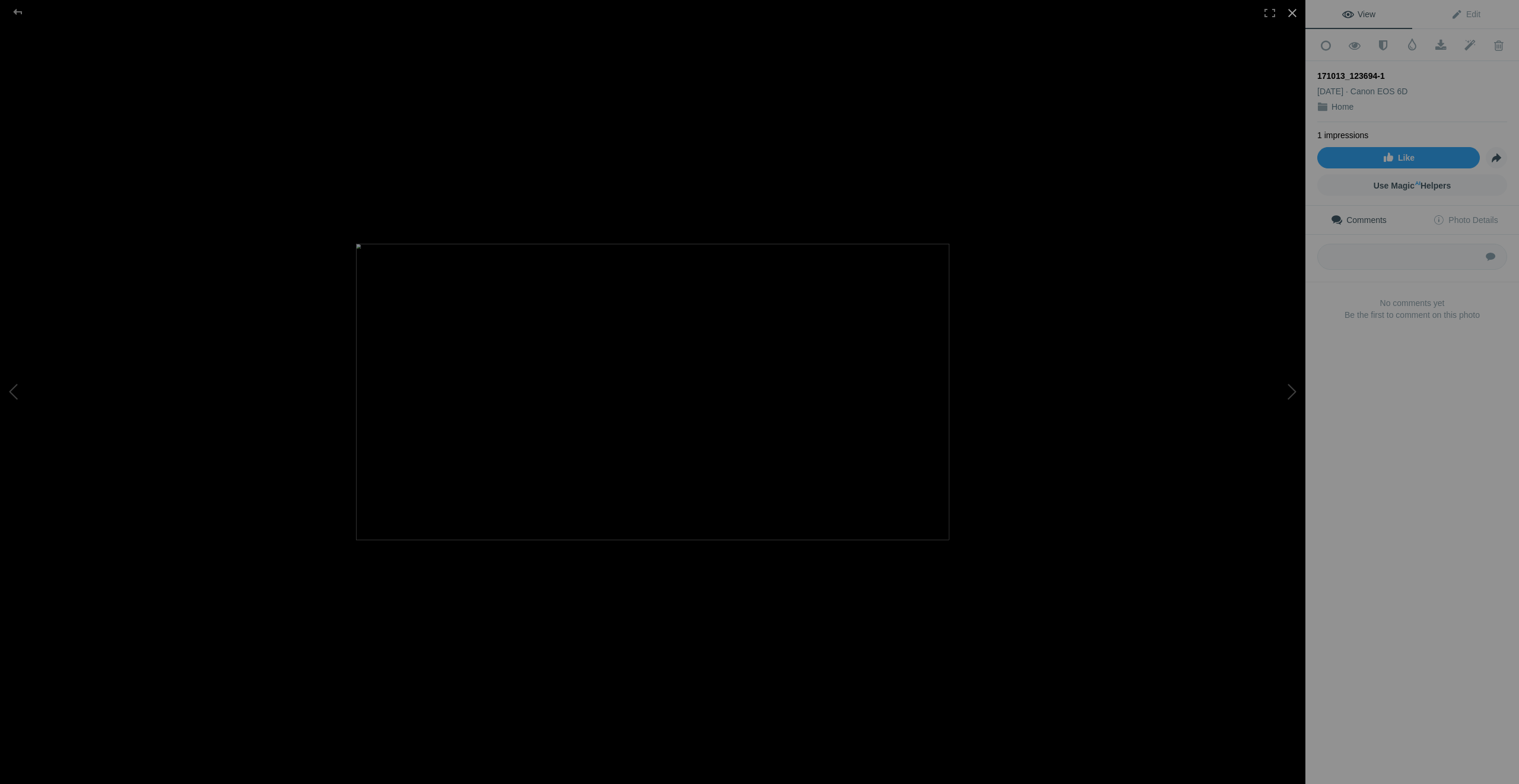
click at [1295, 11] on div at bounding box center [1292, 13] width 26 height 26
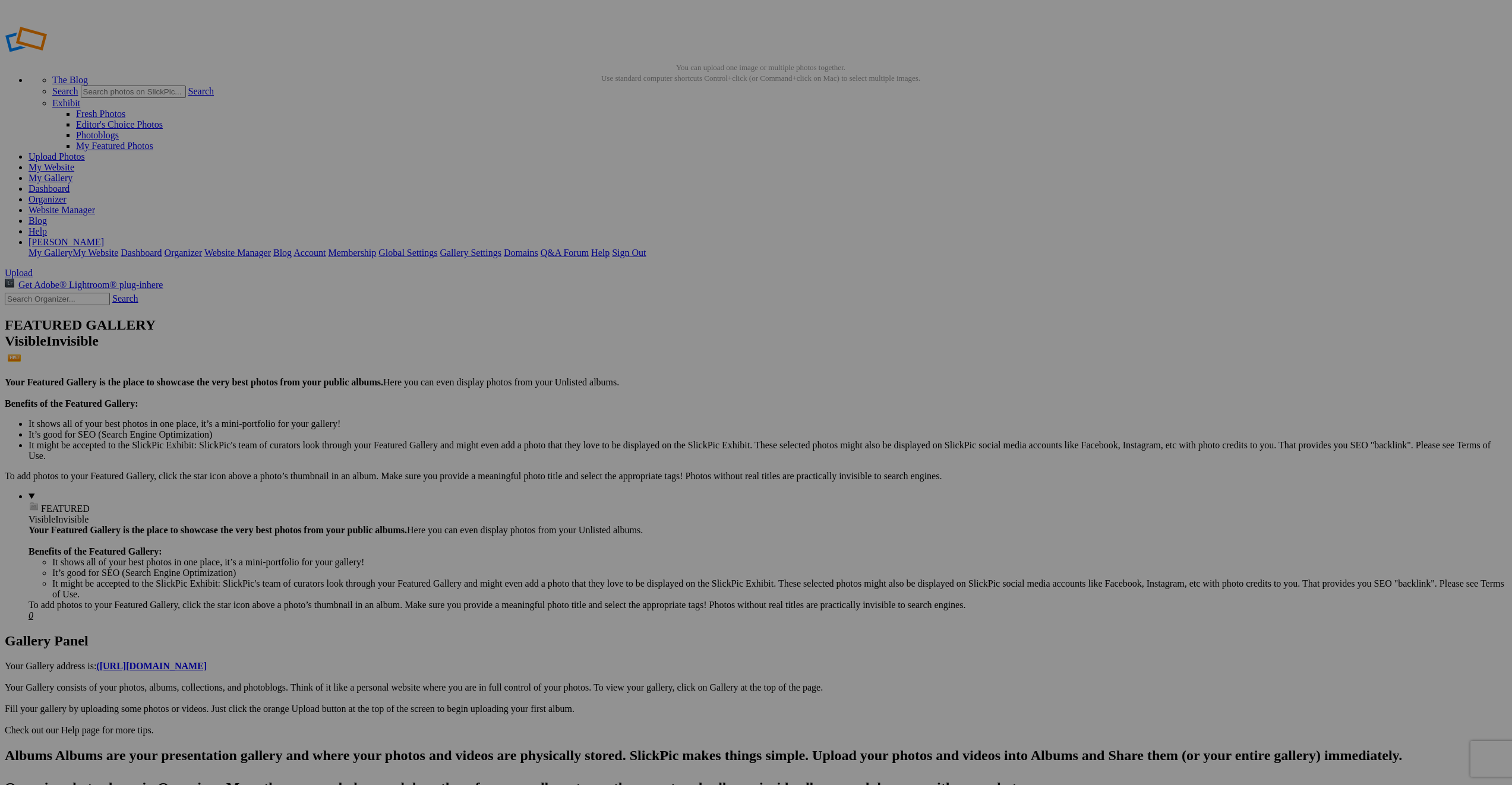
click at [95, 205] on link "Website Manager" at bounding box center [62, 210] width 67 height 10
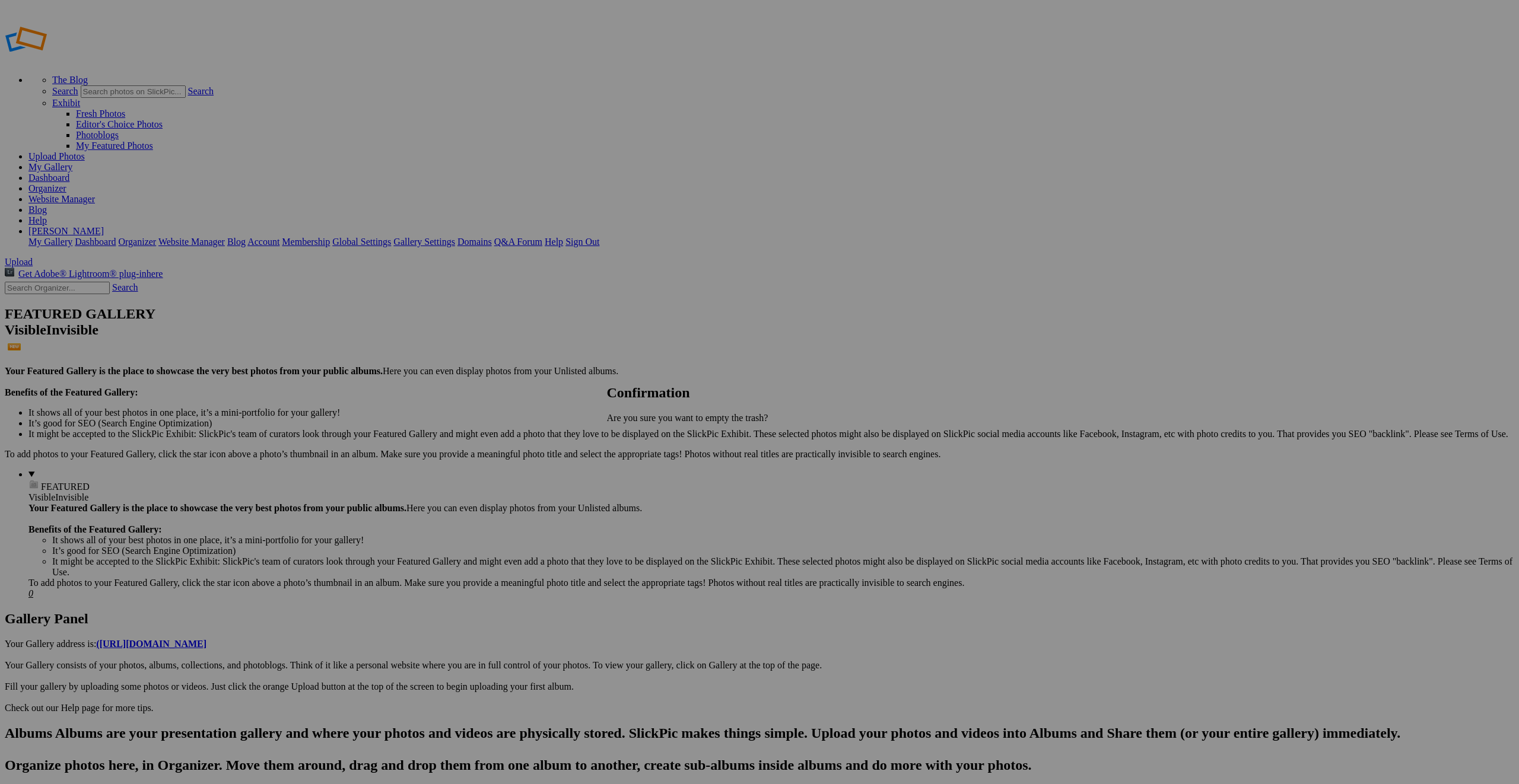
click at [658, 455] on link "Delete" at bounding box center [645, 459] width 25 height 10
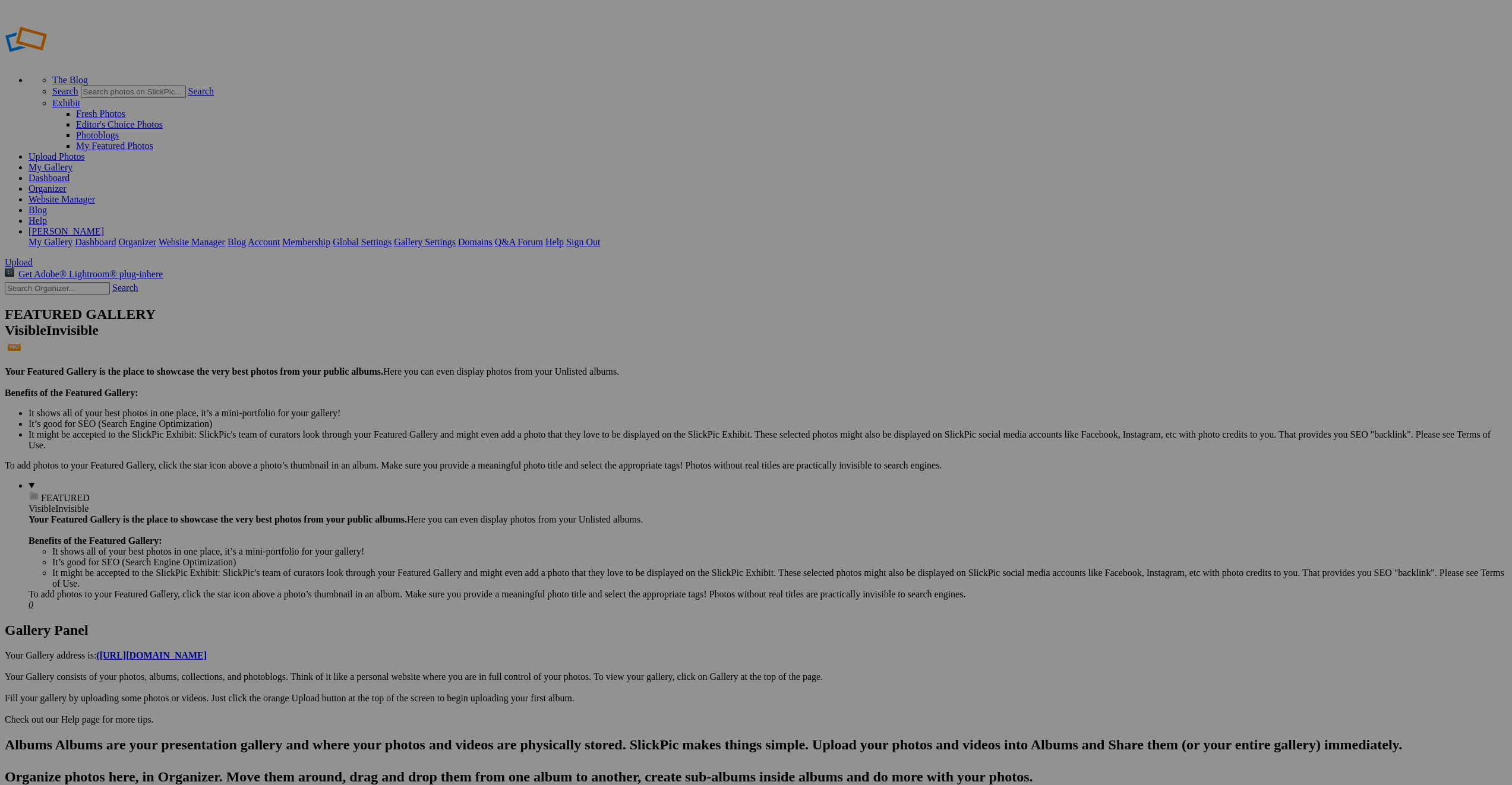
click at [67, 184] on link "Organizer" at bounding box center [48, 188] width 38 height 10
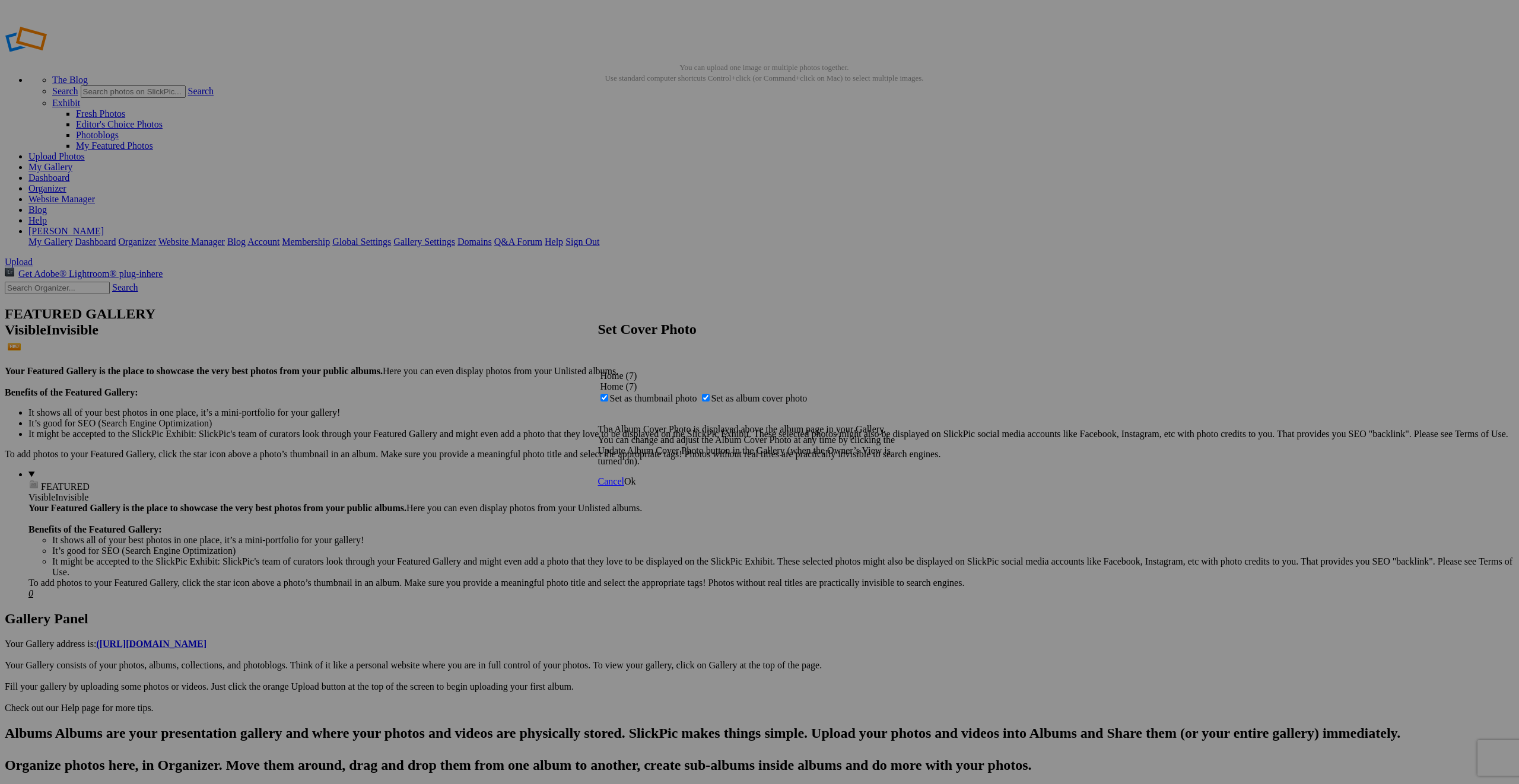
click at [636, 486] on span "Ok" at bounding box center [630, 481] width 12 height 10
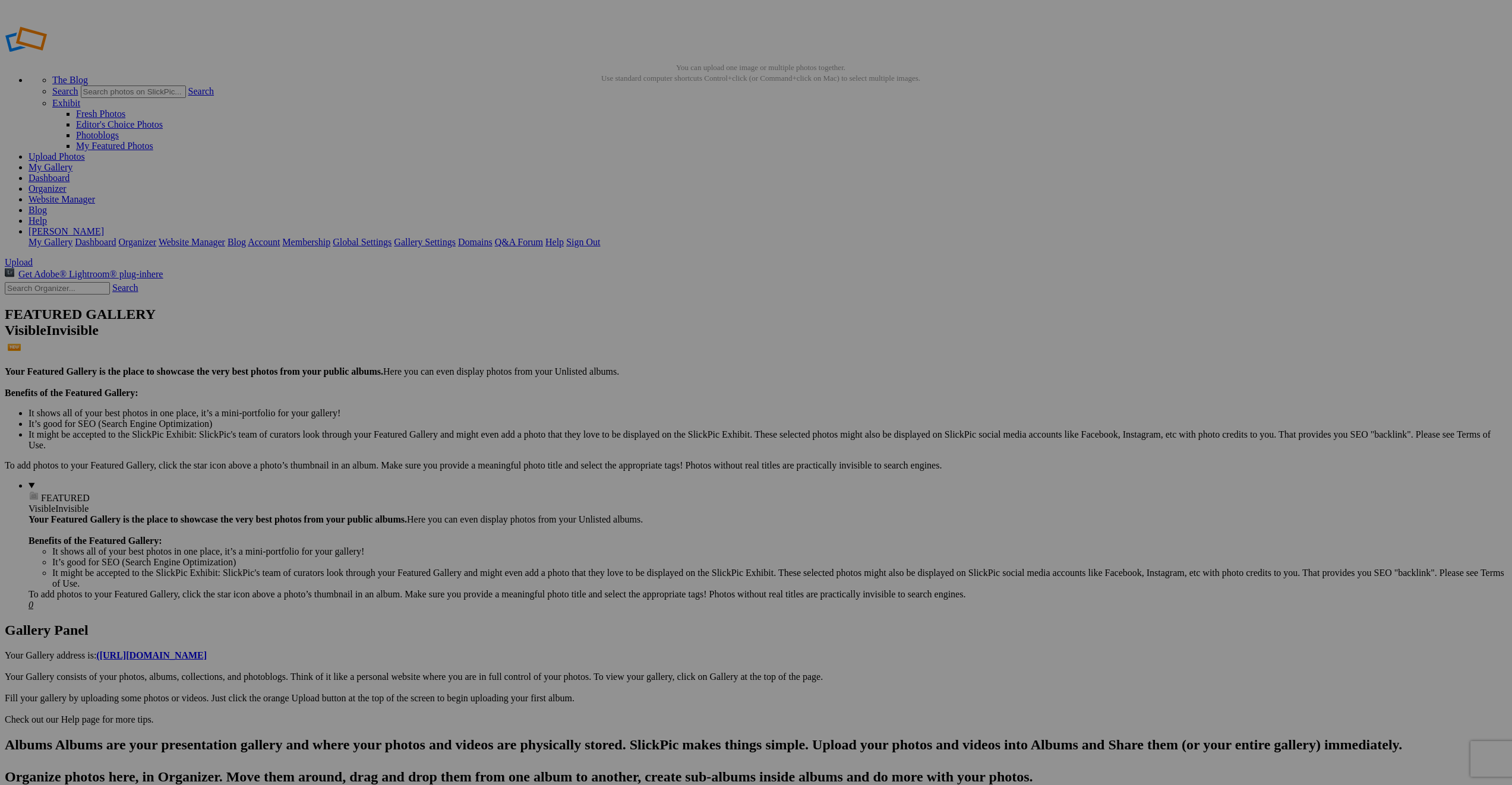
click at [95, 194] on link "Website Manager" at bounding box center [62, 199] width 67 height 10
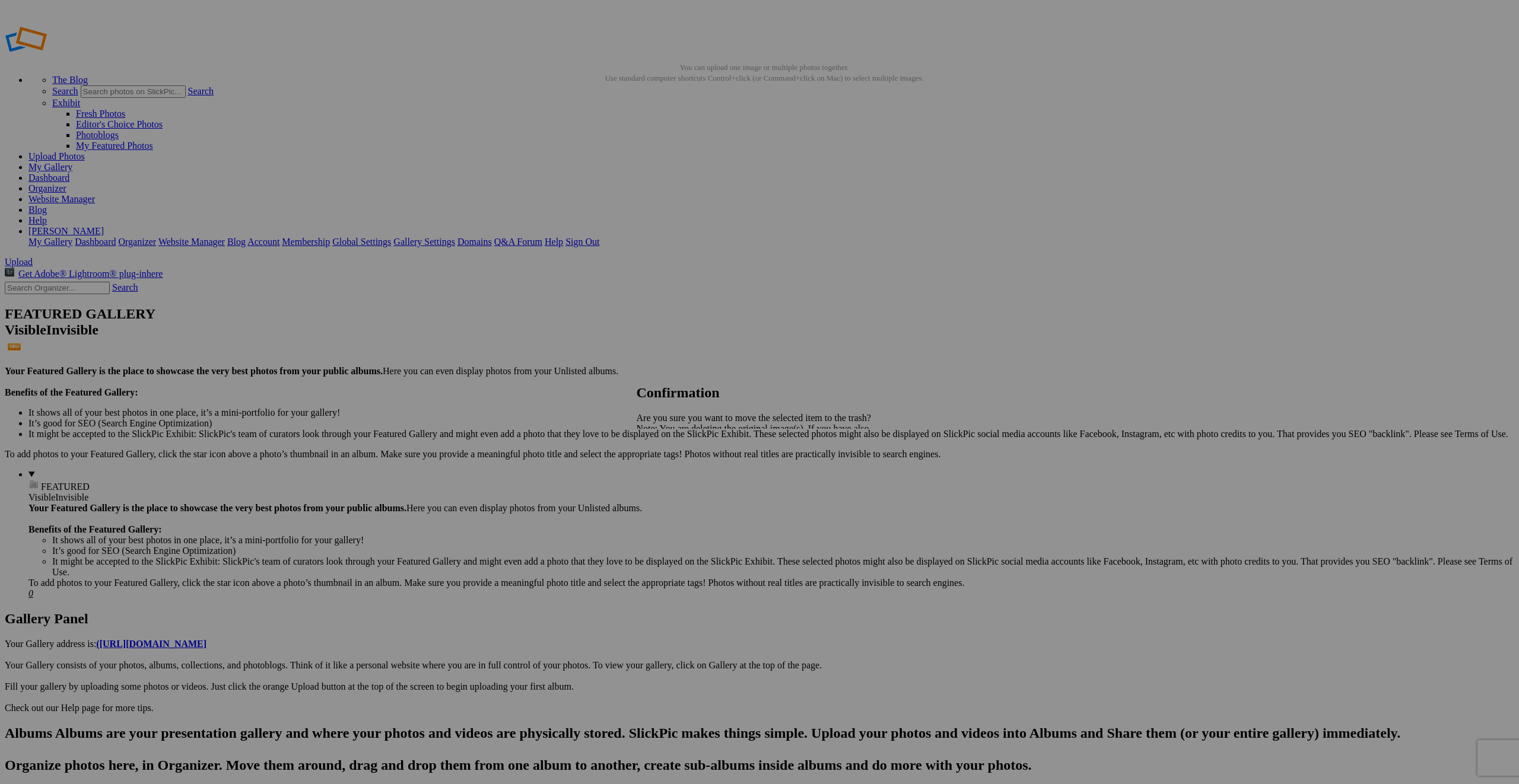
click at [676, 472] on span "Yes" at bounding box center [669, 469] width 14 height 10
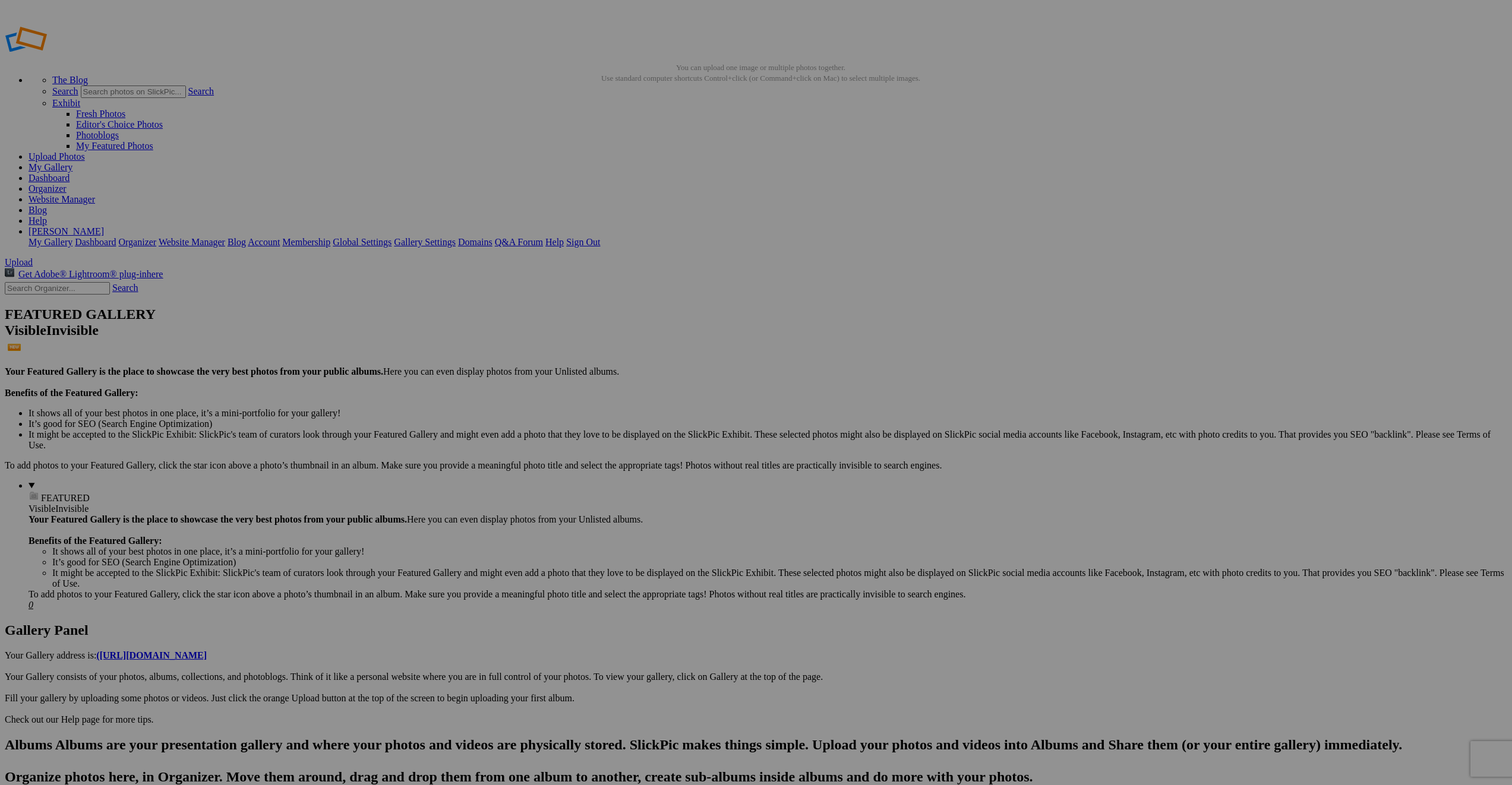
click at [95, 194] on link "Website Manager" at bounding box center [62, 199] width 67 height 10
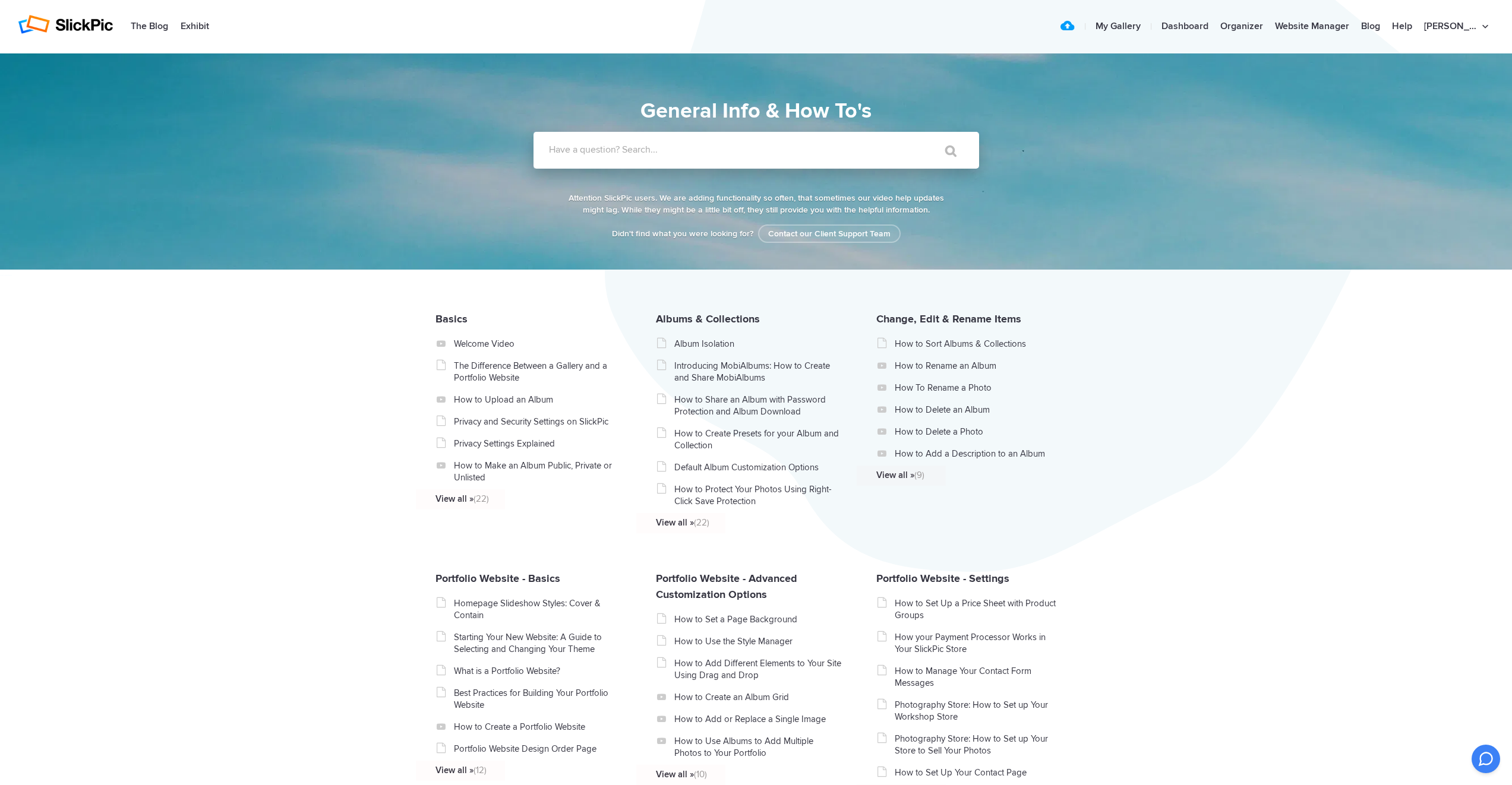
click at [641, 151] on label "Have a question? Search..." at bounding box center [772, 150] width 446 height 12
click at [641, 151] on input "Have a question? Search..." at bounding box center [732, 150] width 397 height 37
type input "seo"
click at [945, 151] on input "" at bounding box center [945, 151] width 50 height 29
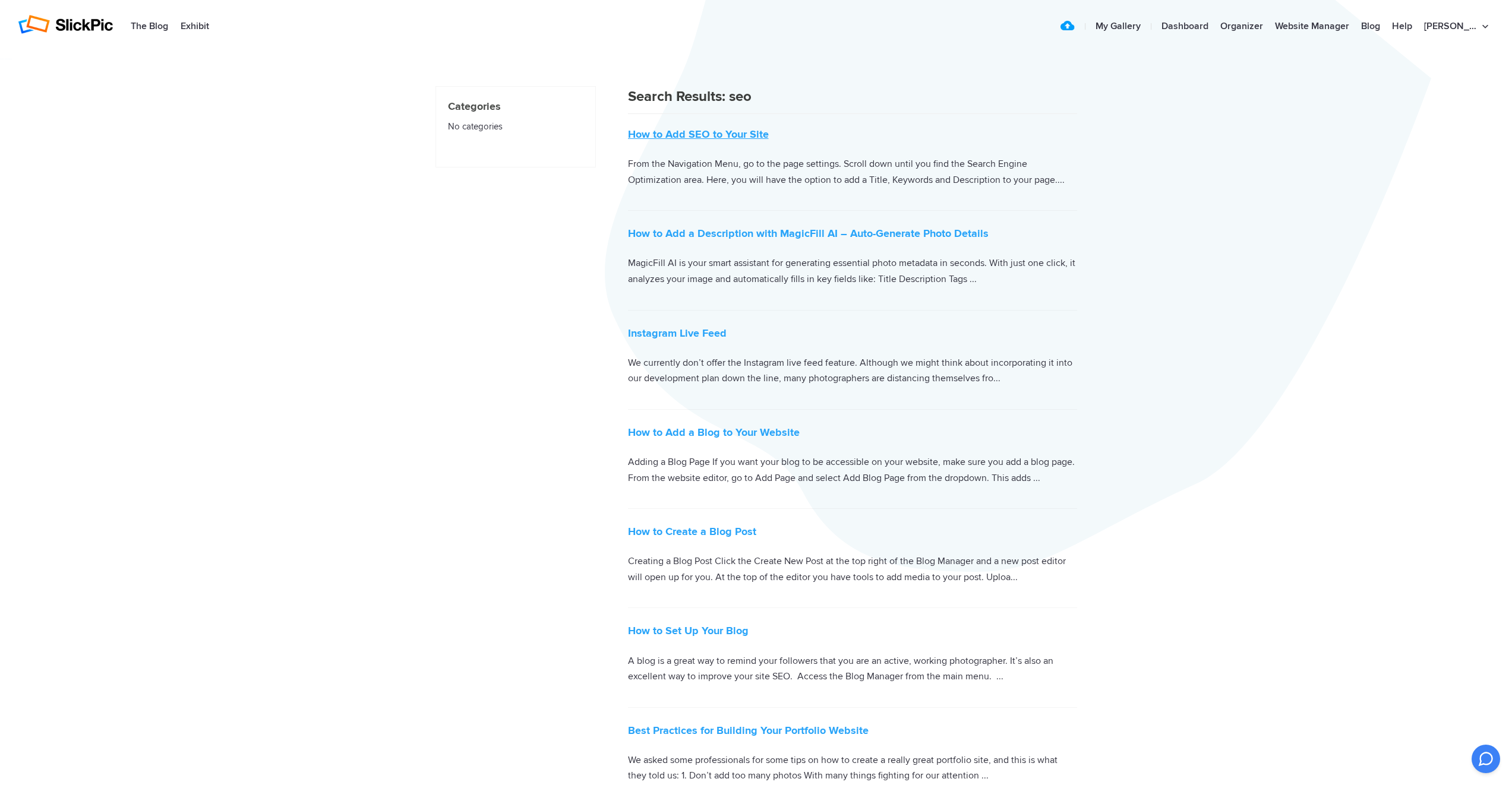
click at [686, 137] on link "How to Add SEO to Your Site" at bounding box center [698, 134] width 141 height 13
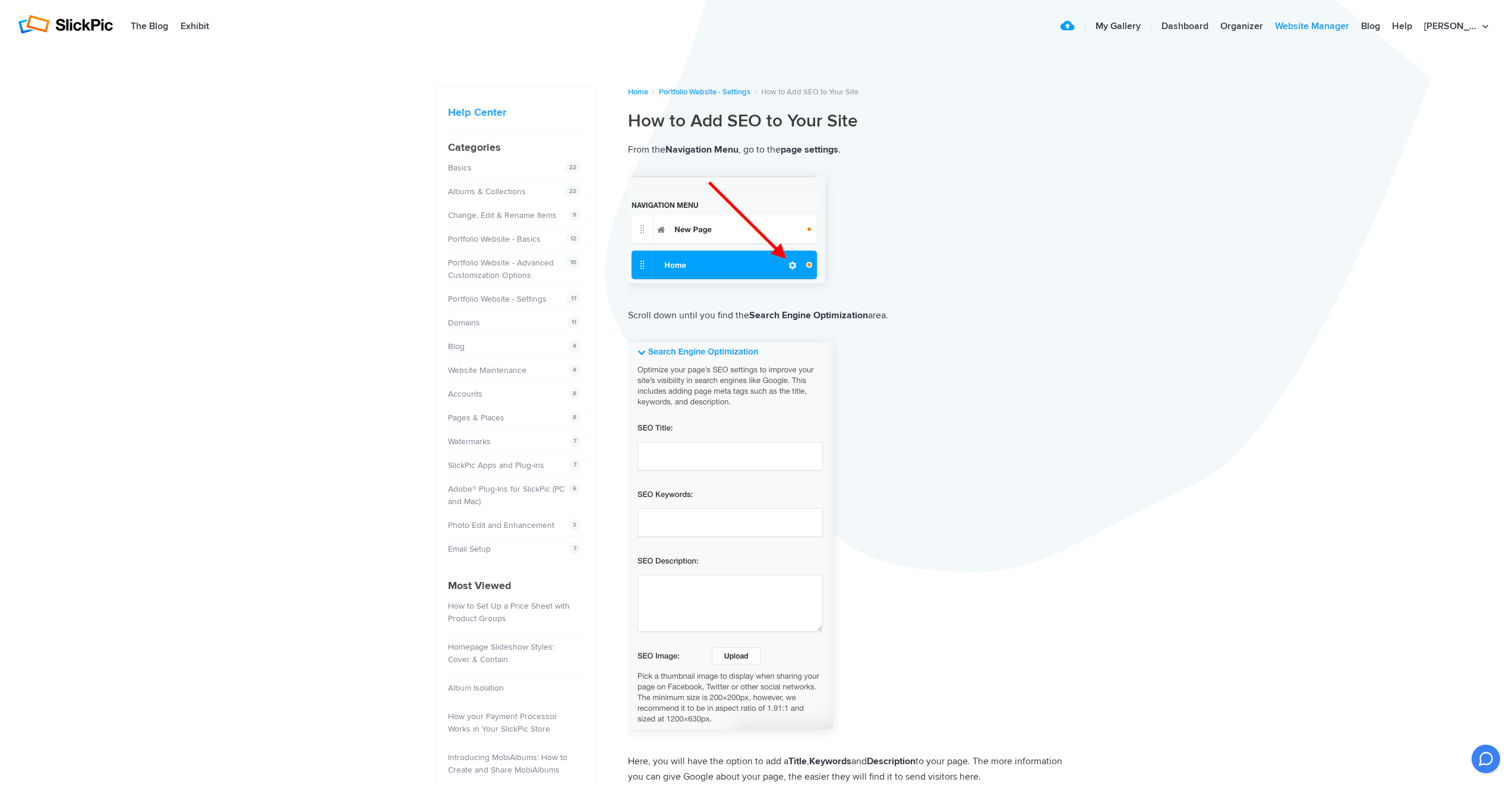
click at [1338, 28] on link "Website Manager" at bounding box center [1312, 27] width 86 height 24
